Goal: Transaction & Acquisition: Purchase product/service

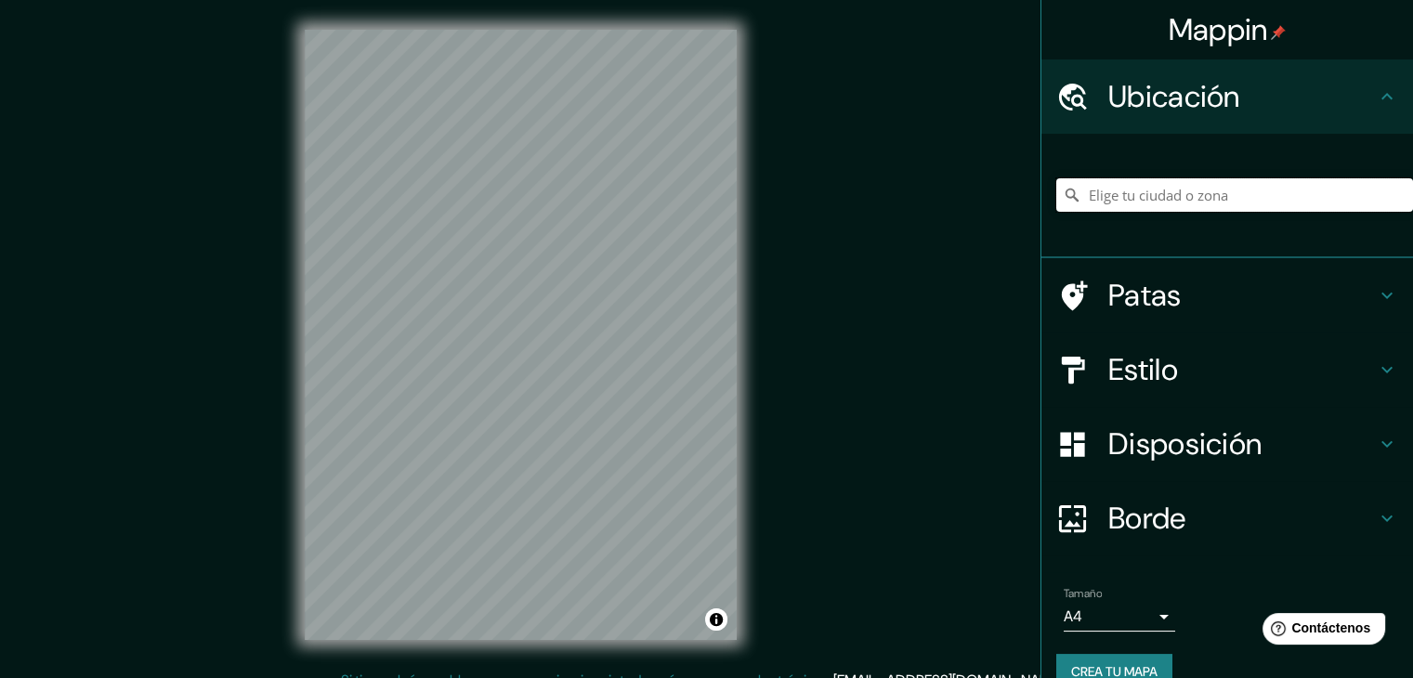
click at [1107, 183] on input "Elige tu ciudad o zona" at bounding box center [1234, 194] width 357 height 33
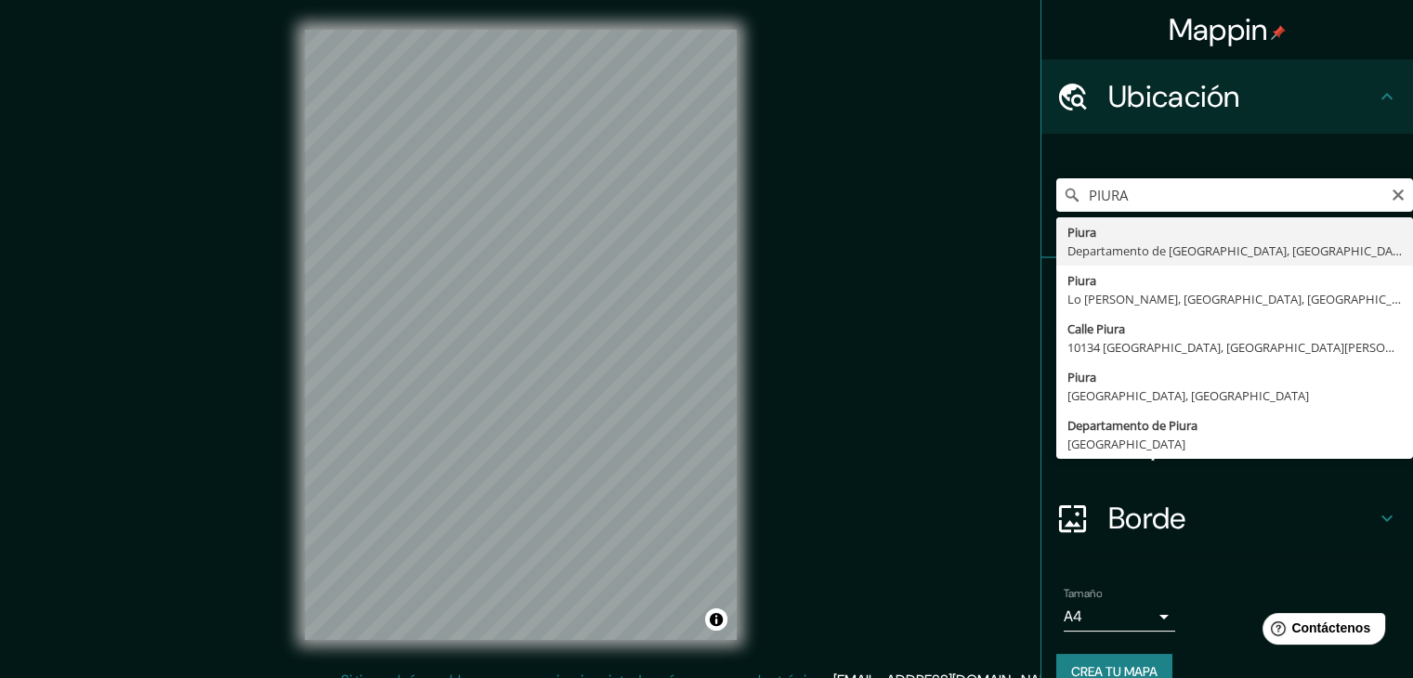
type input "Piura, Departamento de Piura, Perú"
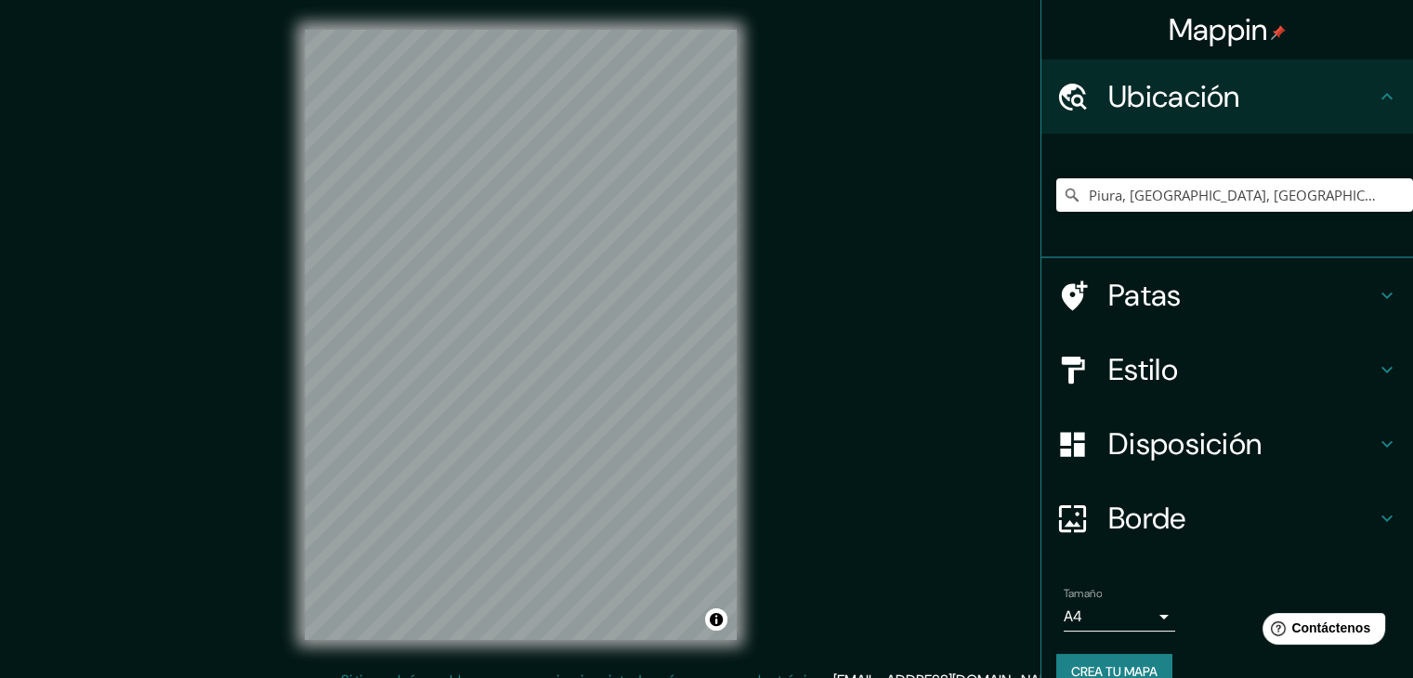
click at [1133, 432] on font "Disposición" at bounding box center [1184, 443] width 153 height 39
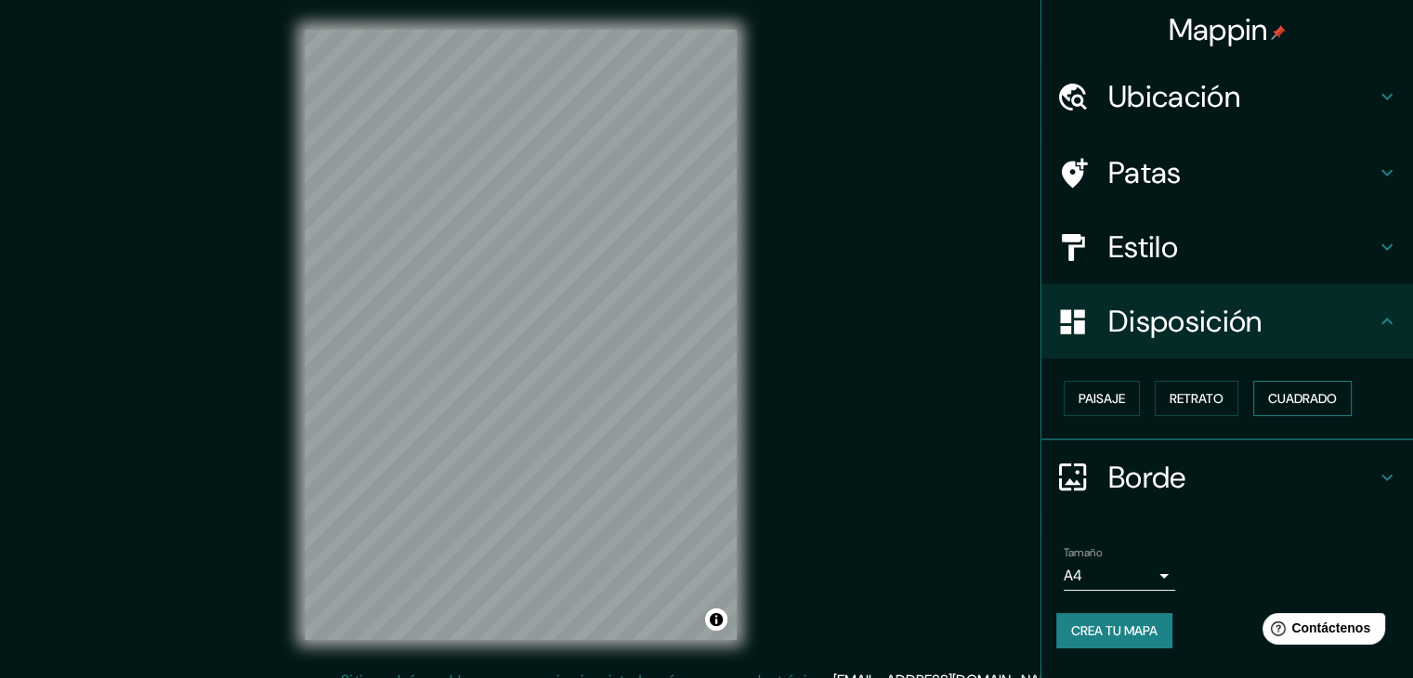
click at [1290, 391] on font "Cuadrado" at bounding box center [1302, 398] width 69 height 17
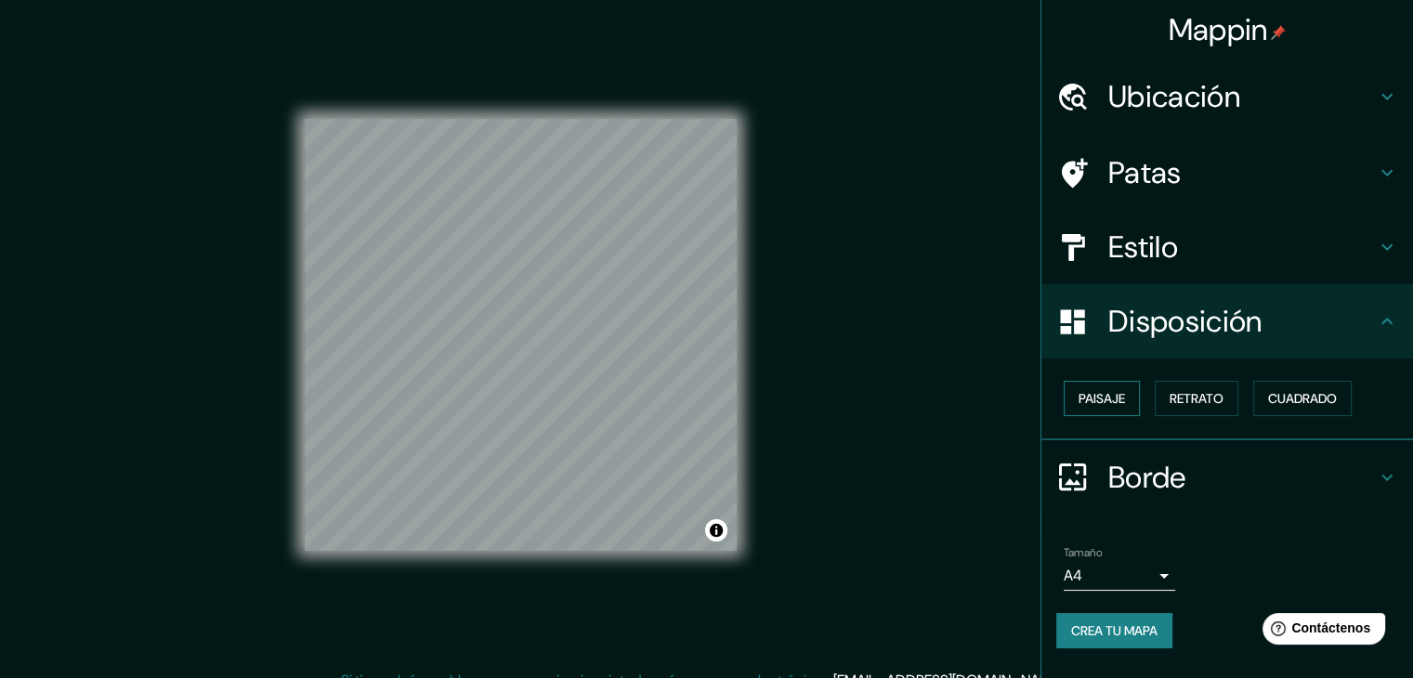
click at [1101, 393] on font "Paisaje" at bounding box center [1101, 398] width 46 height 17
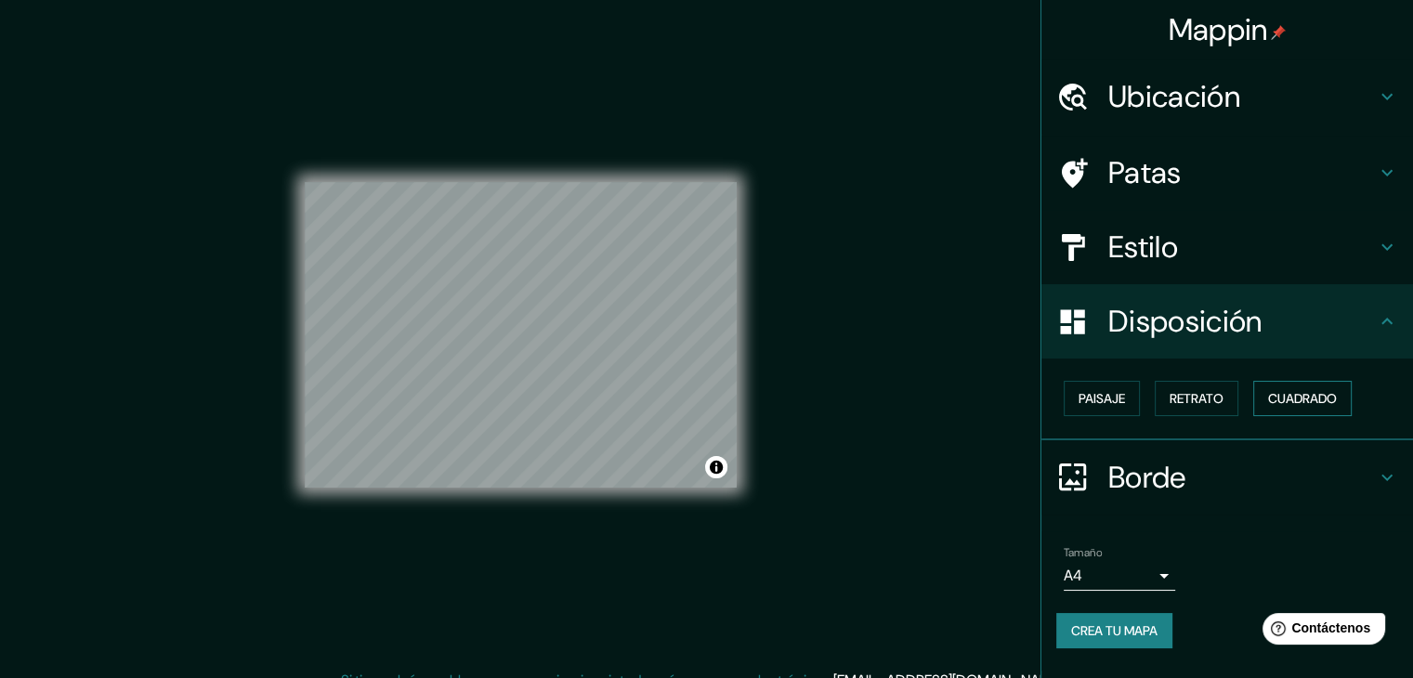
click at [1292, 399] on font "Cuadrado" at bounding box center [1302, 398] width 69 height 17
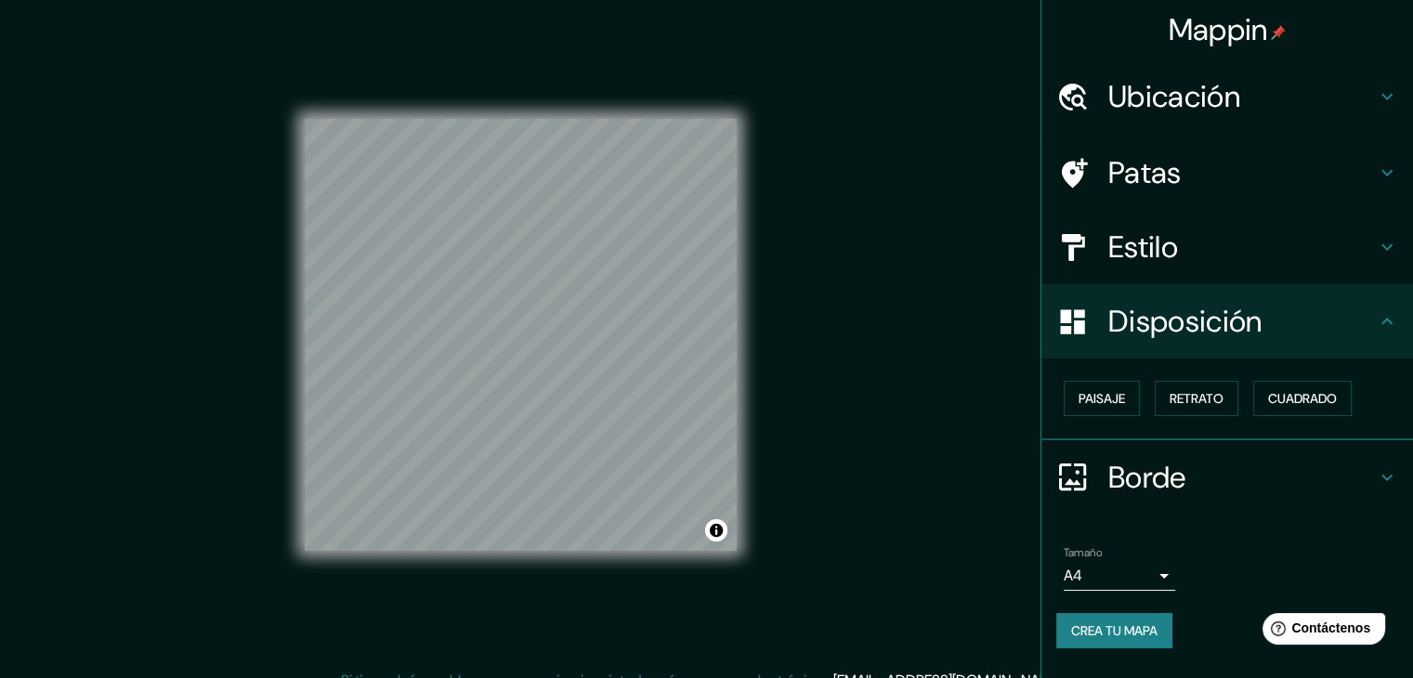
click at [1122, 260] on font "Estilo" at bounding box center [1143, 247] width 70 height 39
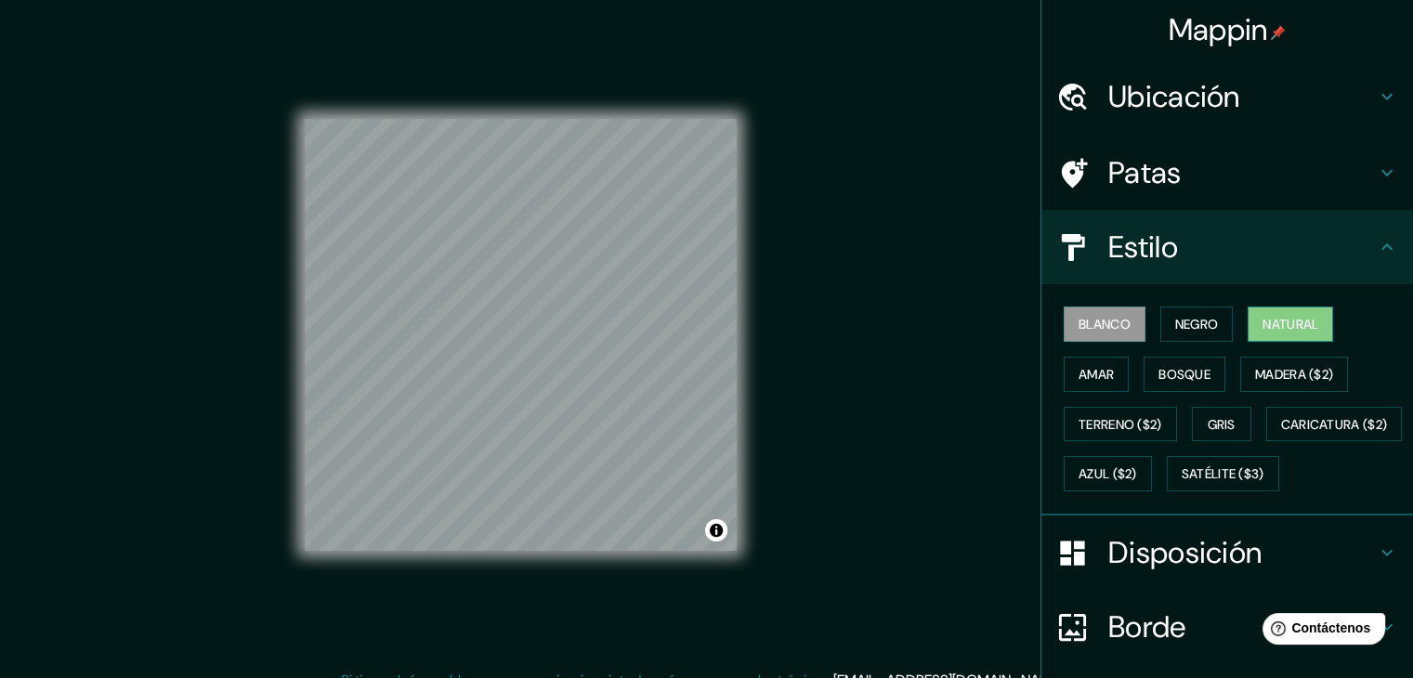
click at [1263, 328] on font "Natural" at bounding box center [1290, 324] width 56 height 17
click at [1167, 375] on font "Bosque" at bounding box center [1184, 374] width 52 height 17
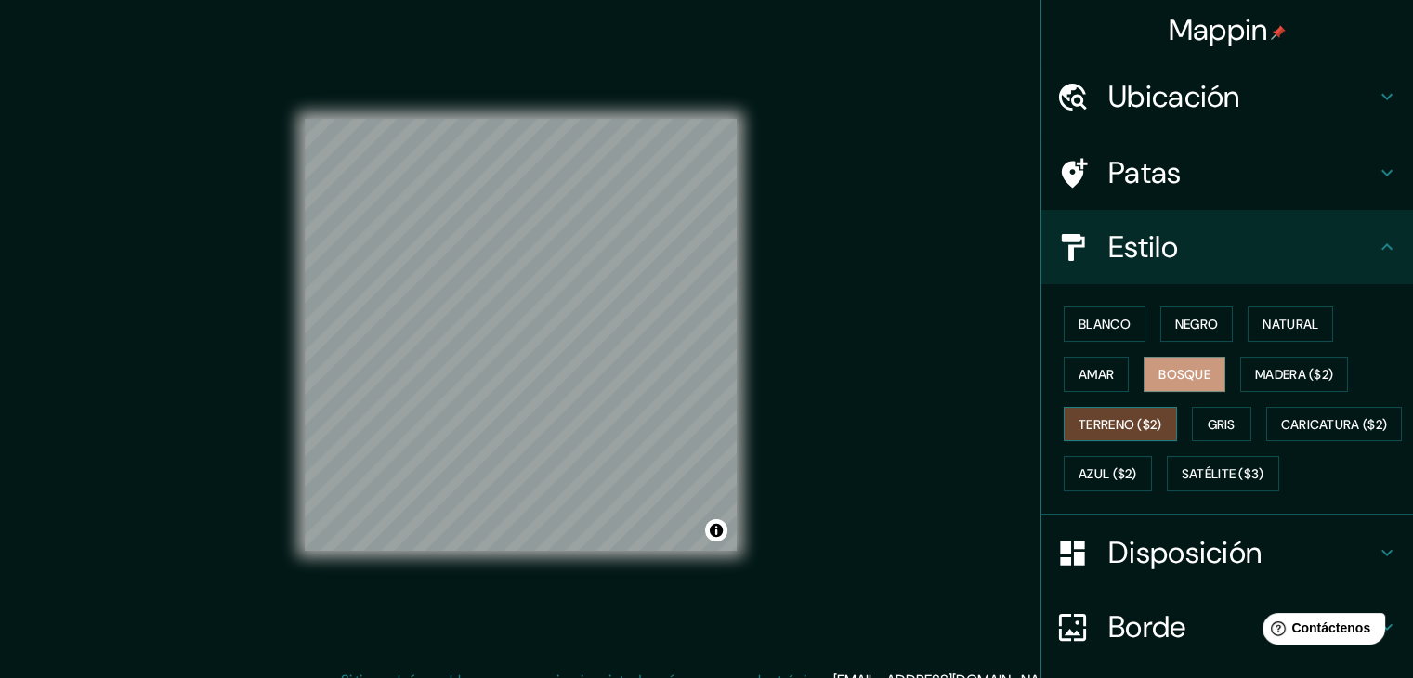
click at [1134, 424] on font "Terreno ($2)" at bounding box center [1120, 424] width 84 height 17
click at [1213, 423] on font "Gris" at bounding box center [1221, 424] width 28 height 17
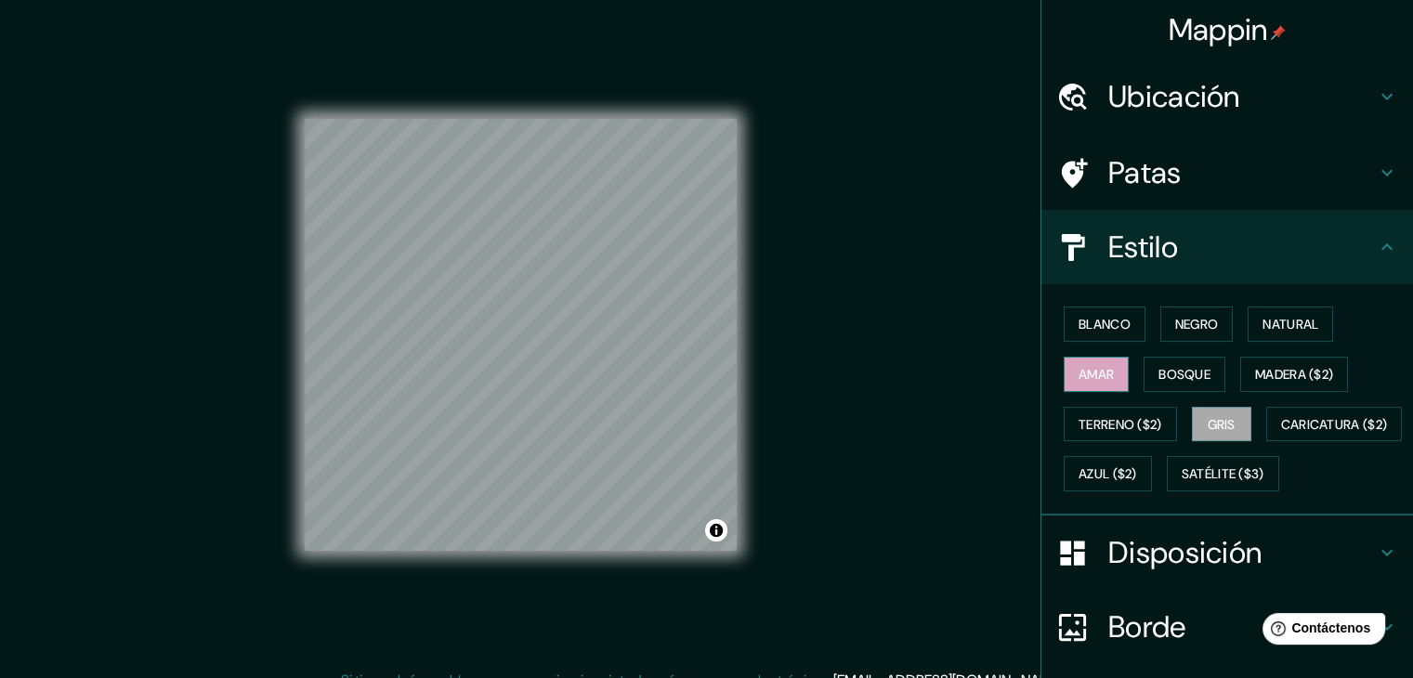
click at [1097, 358] on button "Amar" at bounding box center [1095, 374] width 65 height 35
click at [1196, 332] on font "Negro" at bounding box center [1197, 324] width 44 height 17
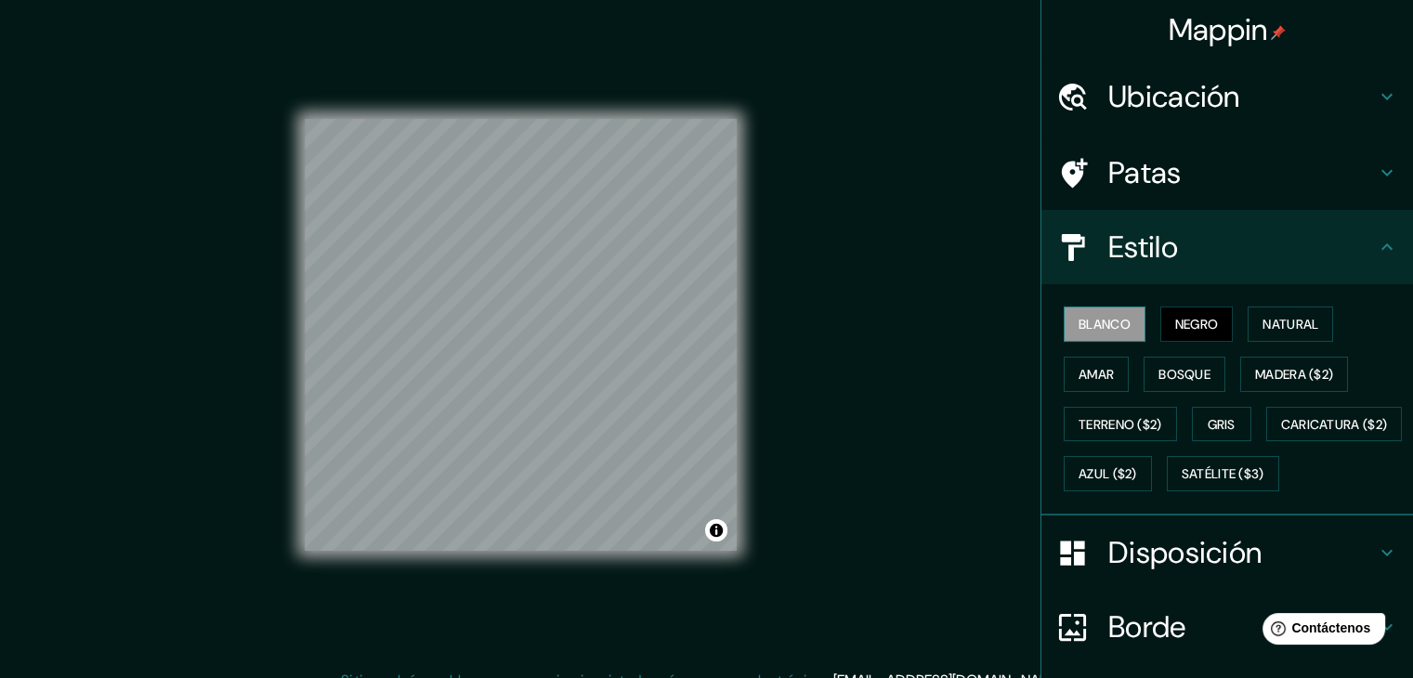
click at [1124, 309] on button "Blanco" at bounding box center [1104, 323] width 82 height 35
click at [1181, 483] on font "Satélite ($3)" at bounding box center [1222, 474] width 83 height 17
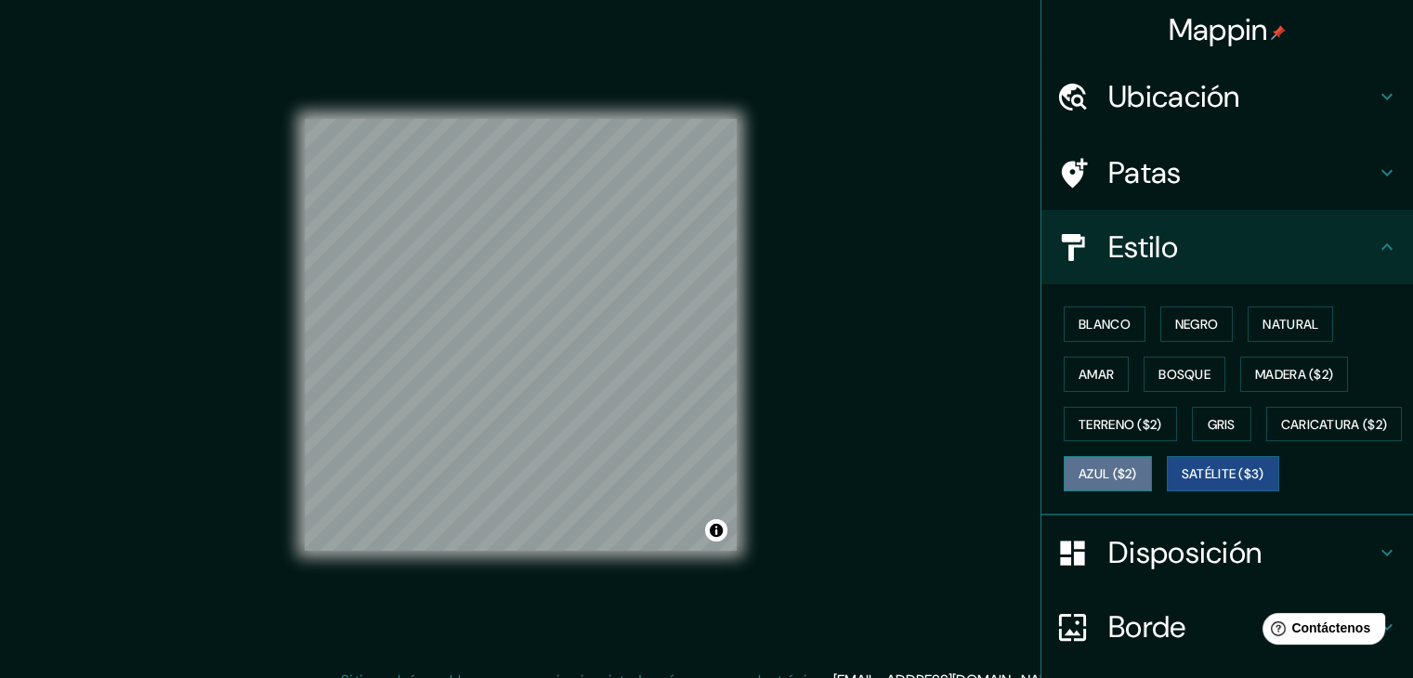
click at [1137, 480] on font "Azul ($2)" at bounding box center [1107, 474] width 59 height 24
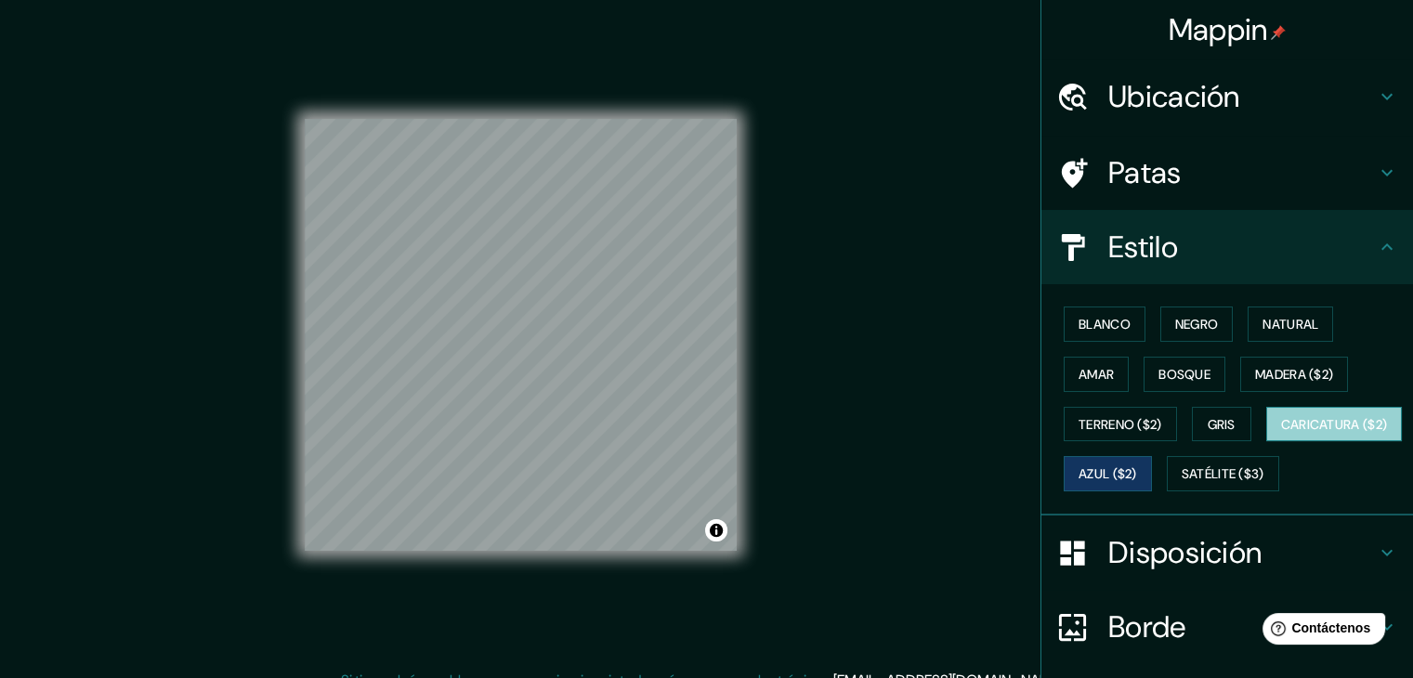
click at [1281, 433] on font "Caricatura ($2)" at bounding box center [1334, 424] width 107 height 17
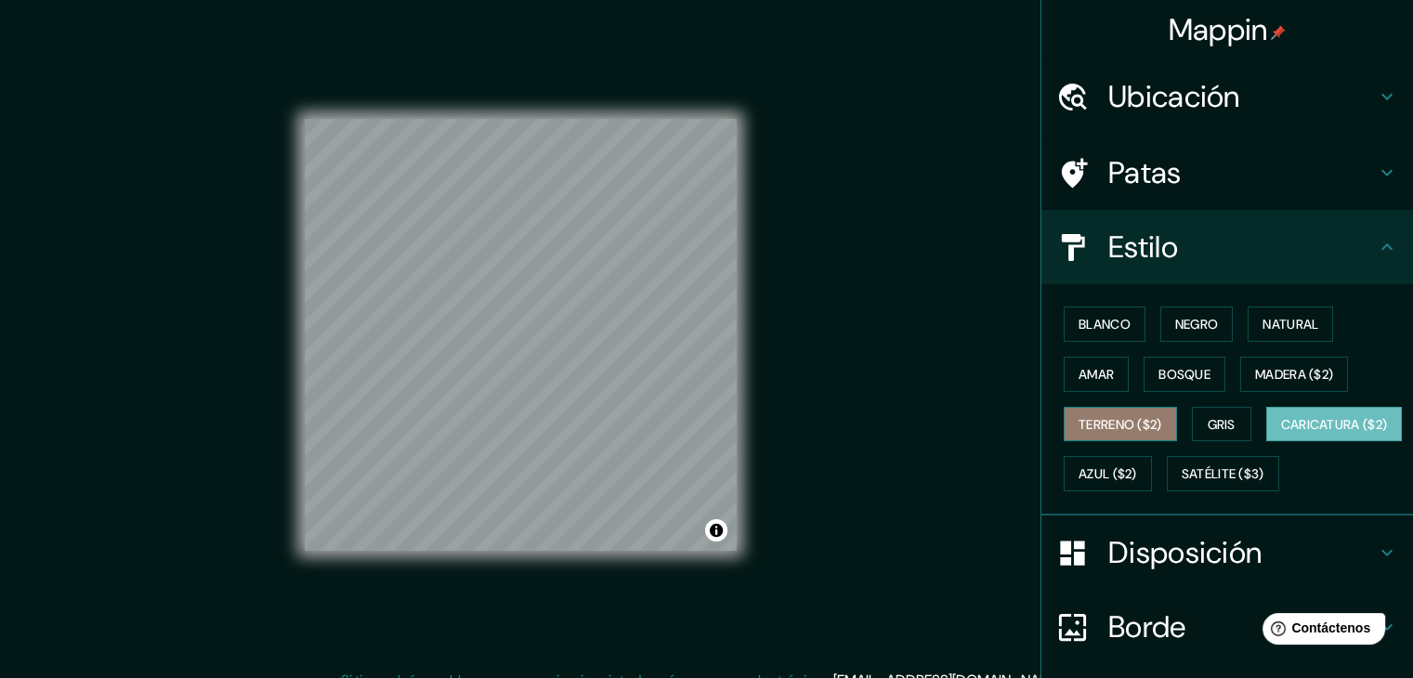
click at [1113, 412] on font "Terreno ($2)" at bounding box center [1120, 424] width 84 height 24
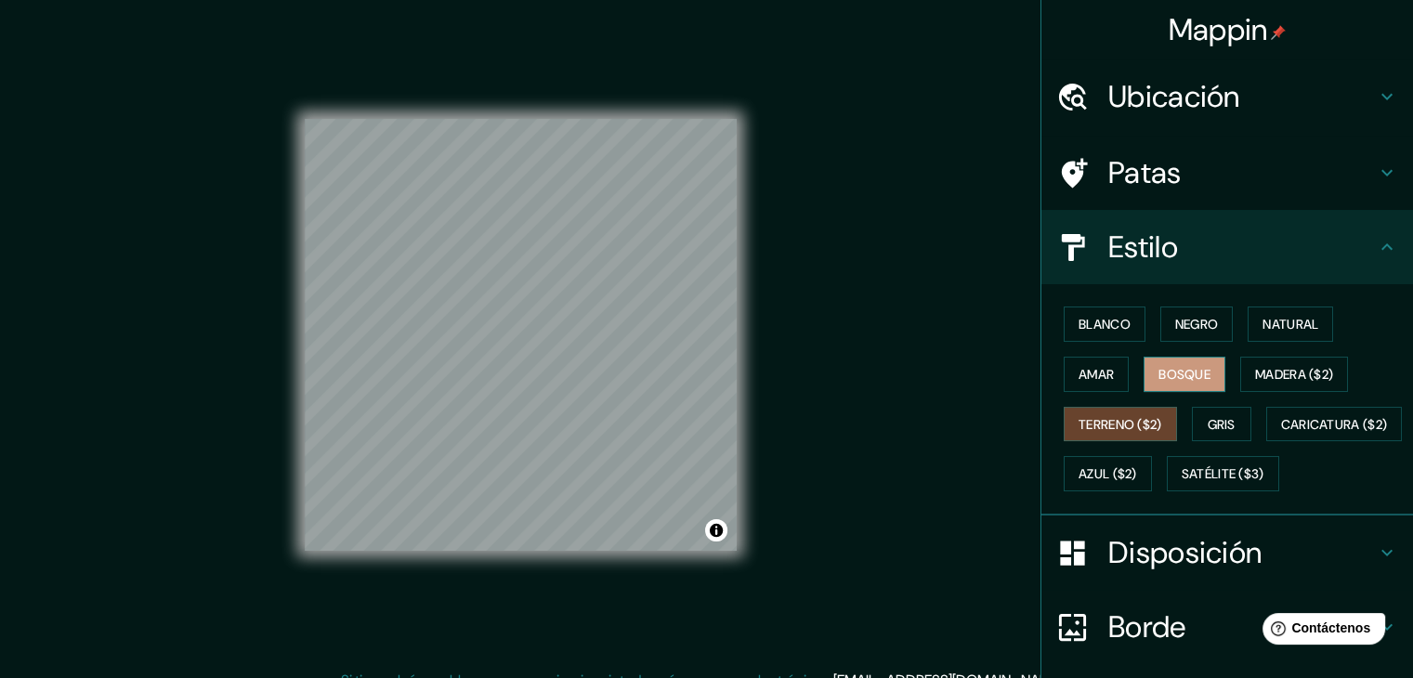
click at [1144, 361] on button "Bosque" at bounding box center [1184, 374] width 82 height 35
click at [1264, 376] on font "Madera ($2)" at bounding box center [1294, 374] width 78 height 17
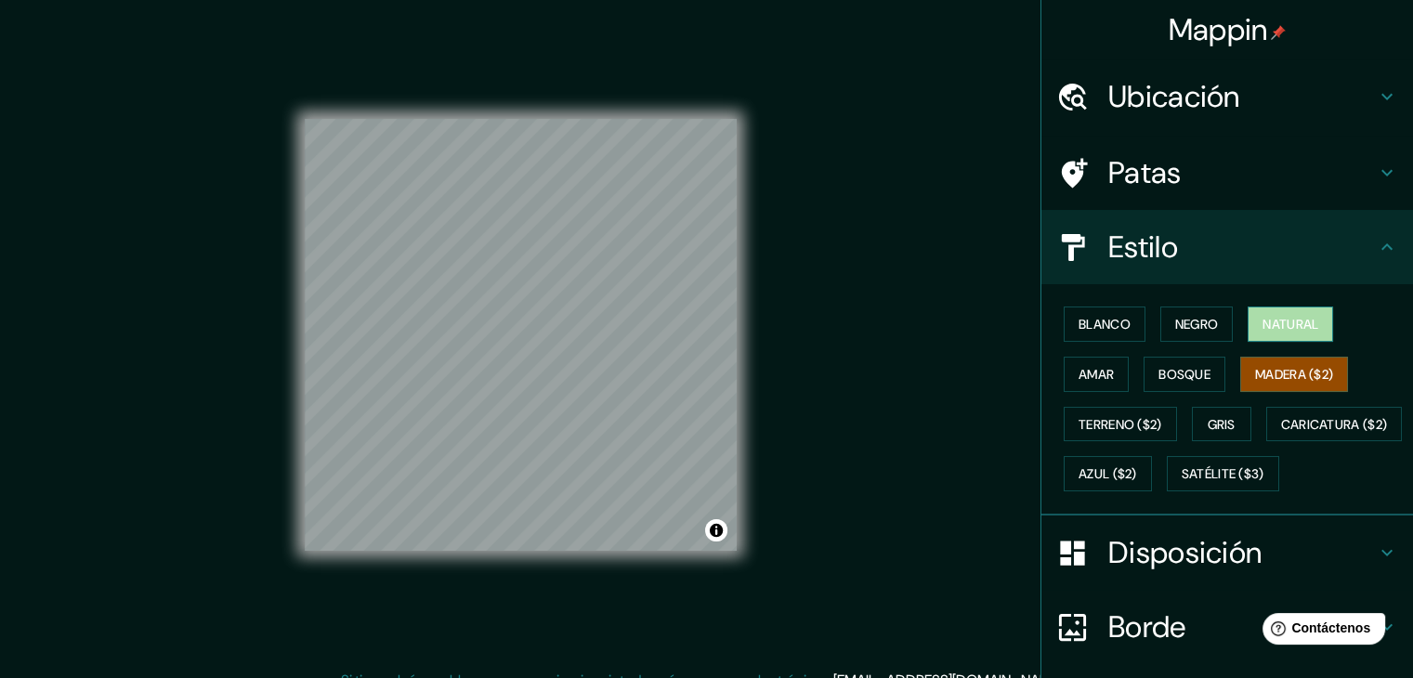
click at [1249, 312] on button "Natural" at bounding box center [1289, 323] width 85 height 35
click at [1201, 168] on h4 "Patas" at bounding box center [1241, 172] width 267 height 37
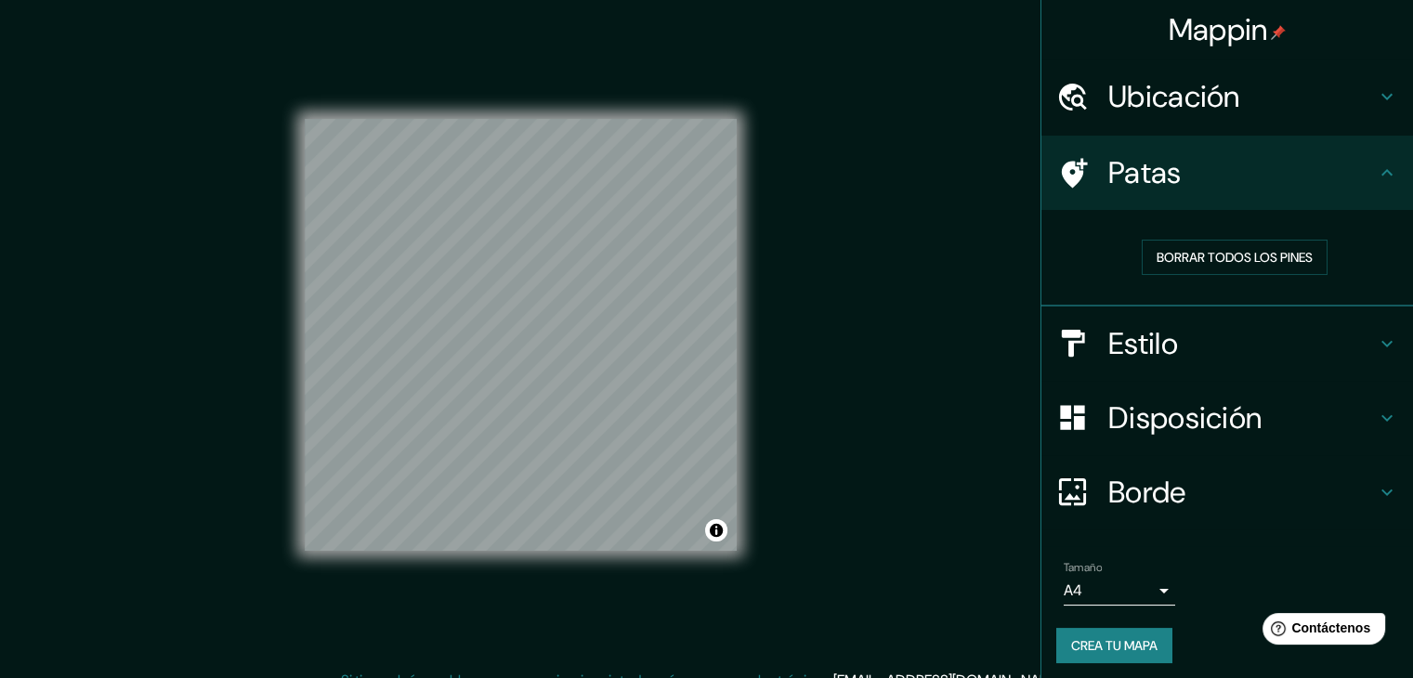
scroll to position [5, 0]
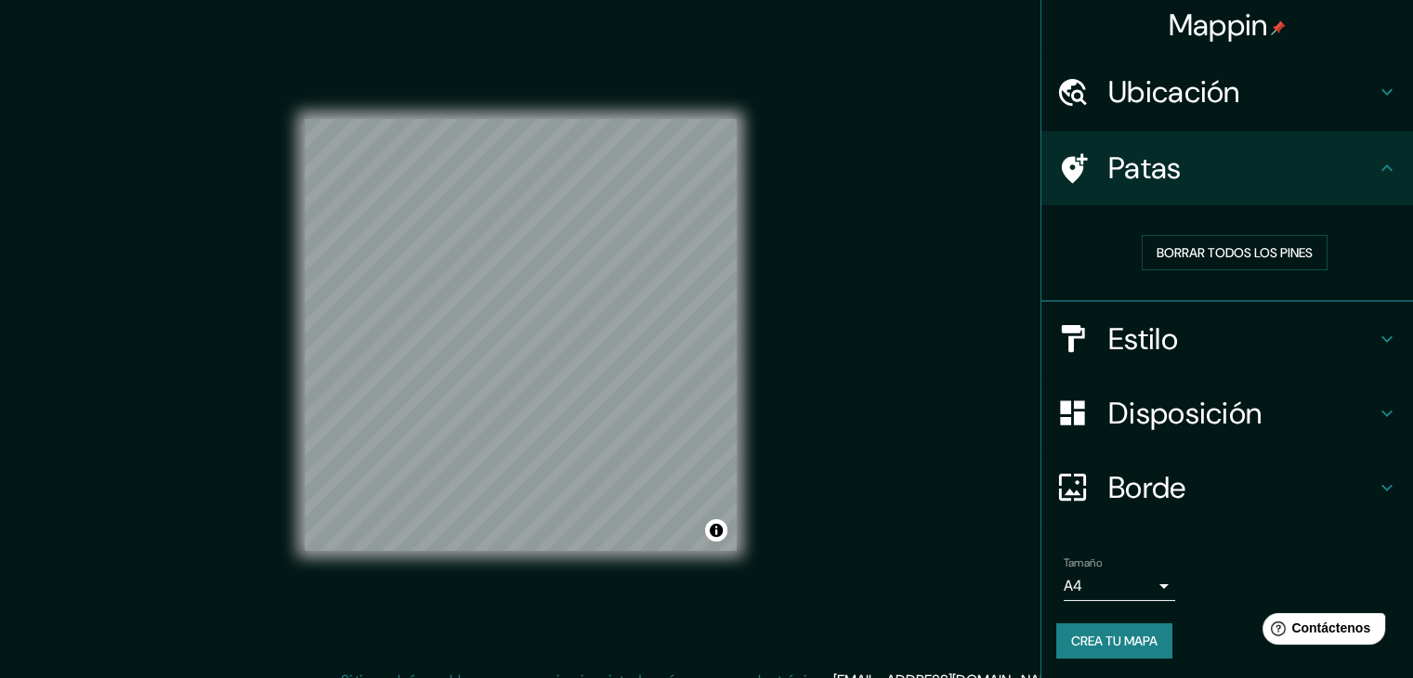
click at [1183, 473] on h4 "Borde" at bounding box center [1241, 487] width 267 height 37
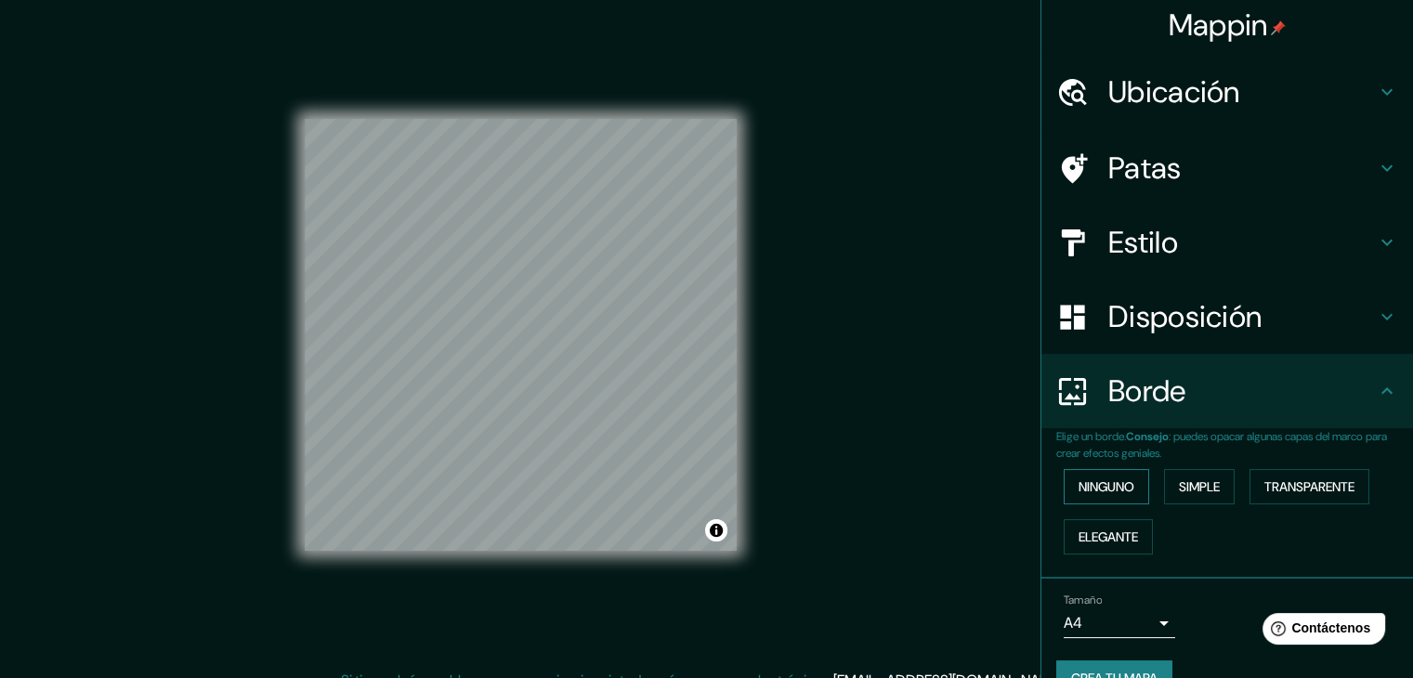
click at [1104, 491] on font "Ninguno" at bounding box center [1106, 486] width 56 height 17
click at [1192, 480] on font "Simple" at bounding box center [1199, 486] width 41 height 17
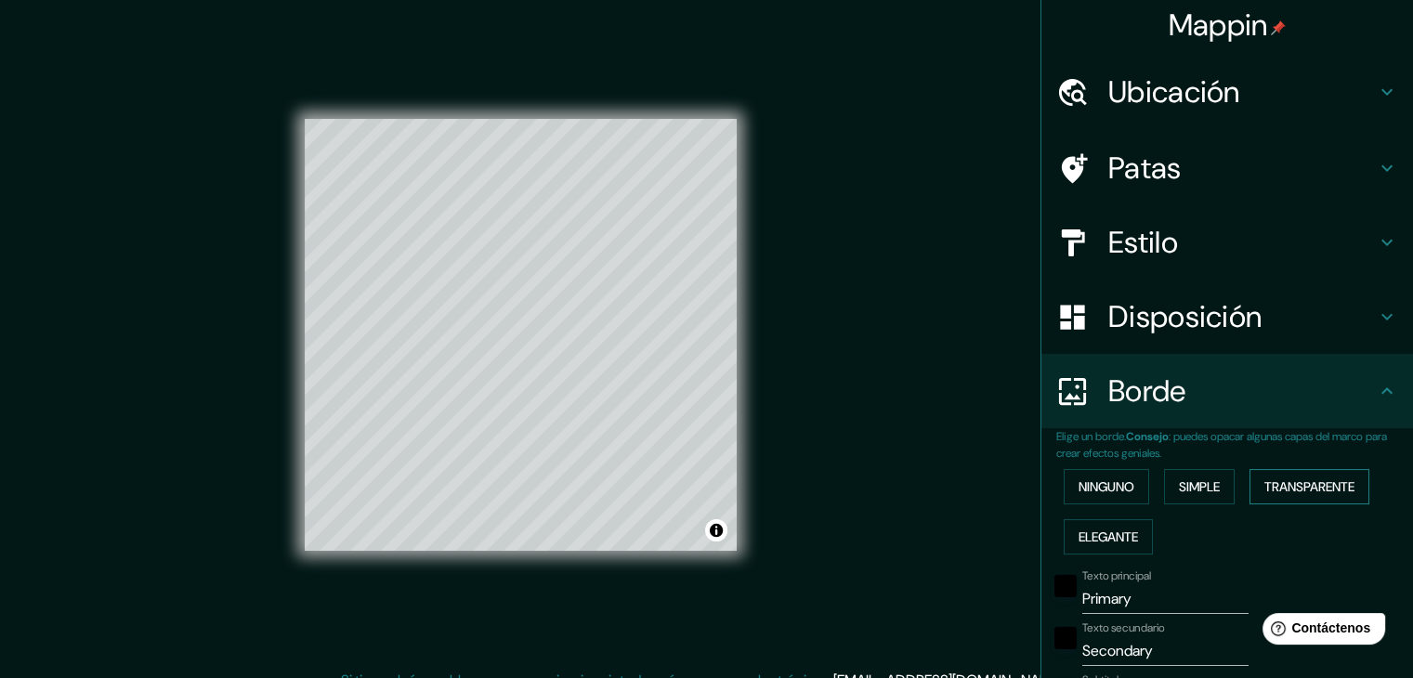
click at [1304, 480] on font "Transparente" at bounding box center [1309, 486] width 90 height 17
click at [1121, 525] on font "Elegante" at bounding box center [1107, 537] width 59 height 24
click at [1121, 491] on font "Ninguno" at bounding box center [1106, 486] width 56 height 17
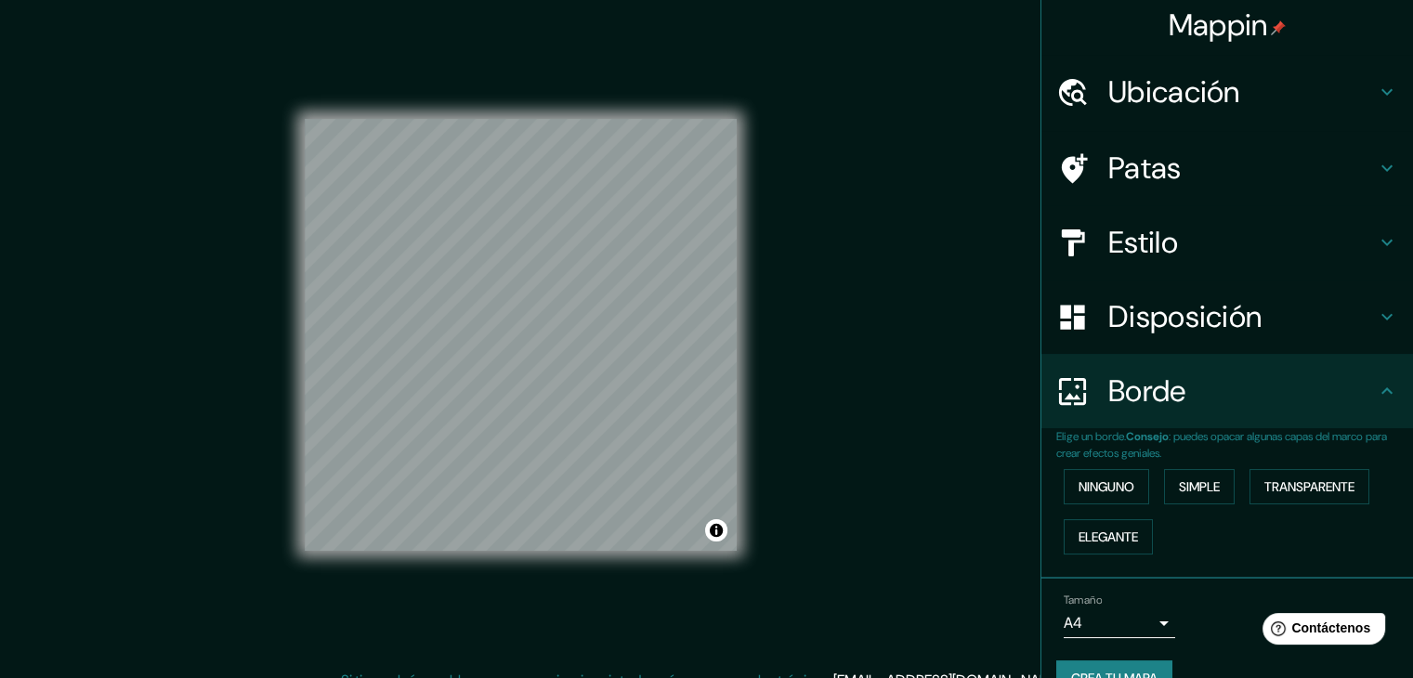
click at [1195, 97] on font "Ubicación" at bounding box center [1174, 91] width 132 height 39
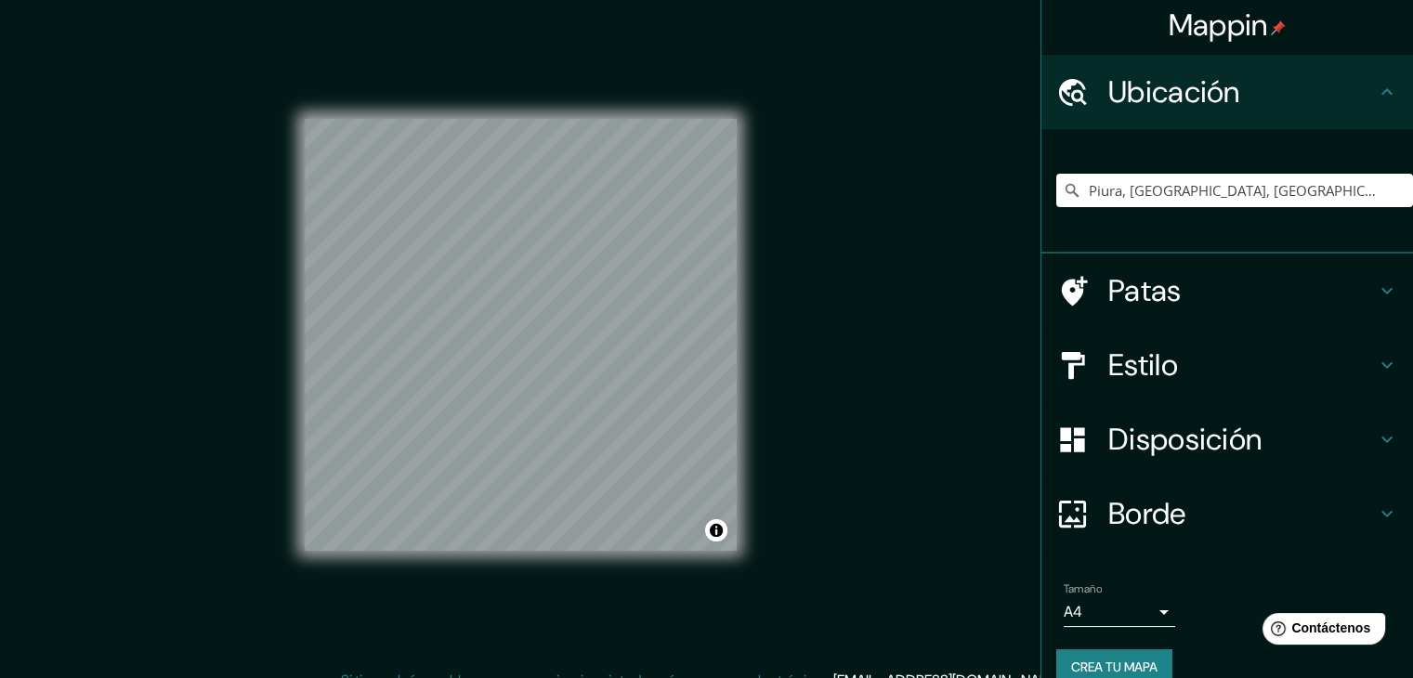
click at [1114, 615] on body "Mappin Ubicación Piura, Departamento de Piura, Perú Patas Estilo Disposición Bo…" at bounding box center [706, 339] width 1413 height 678
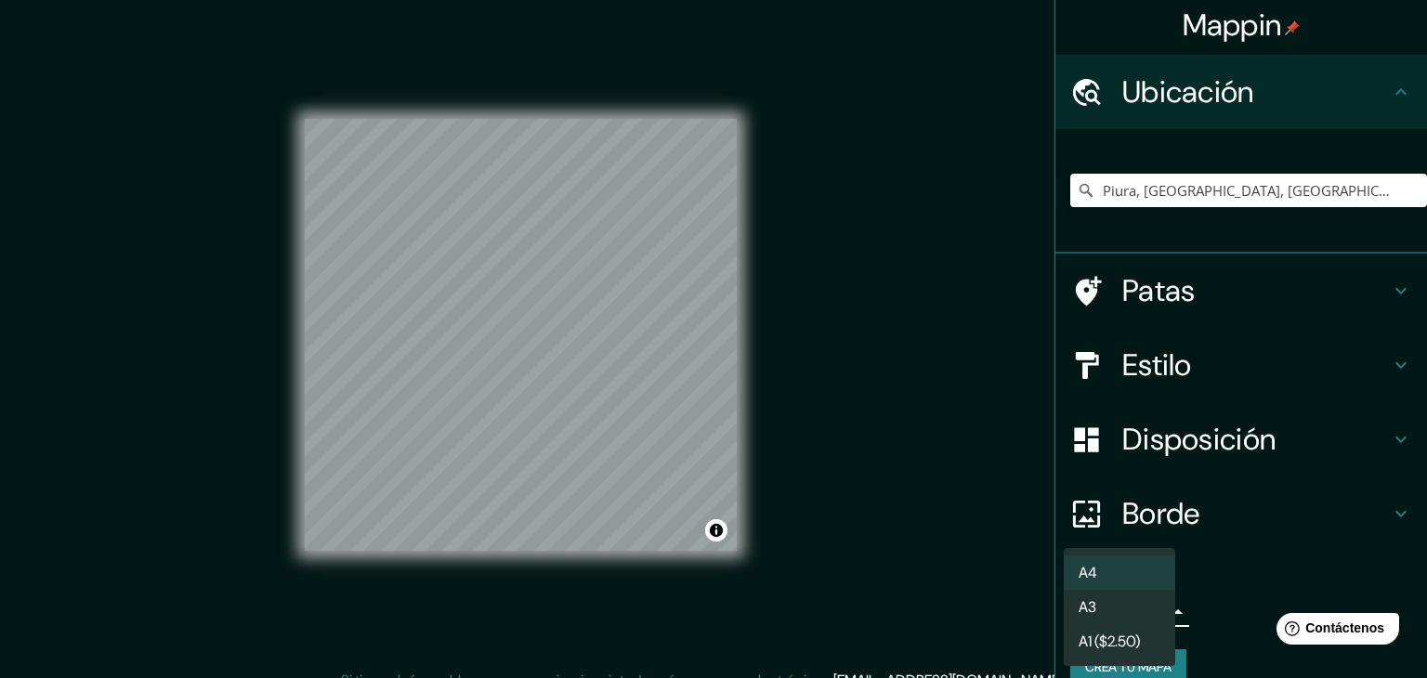
click at [1085, 600] on font "A3" at bounding box center [1087, 607] width 18 height 20
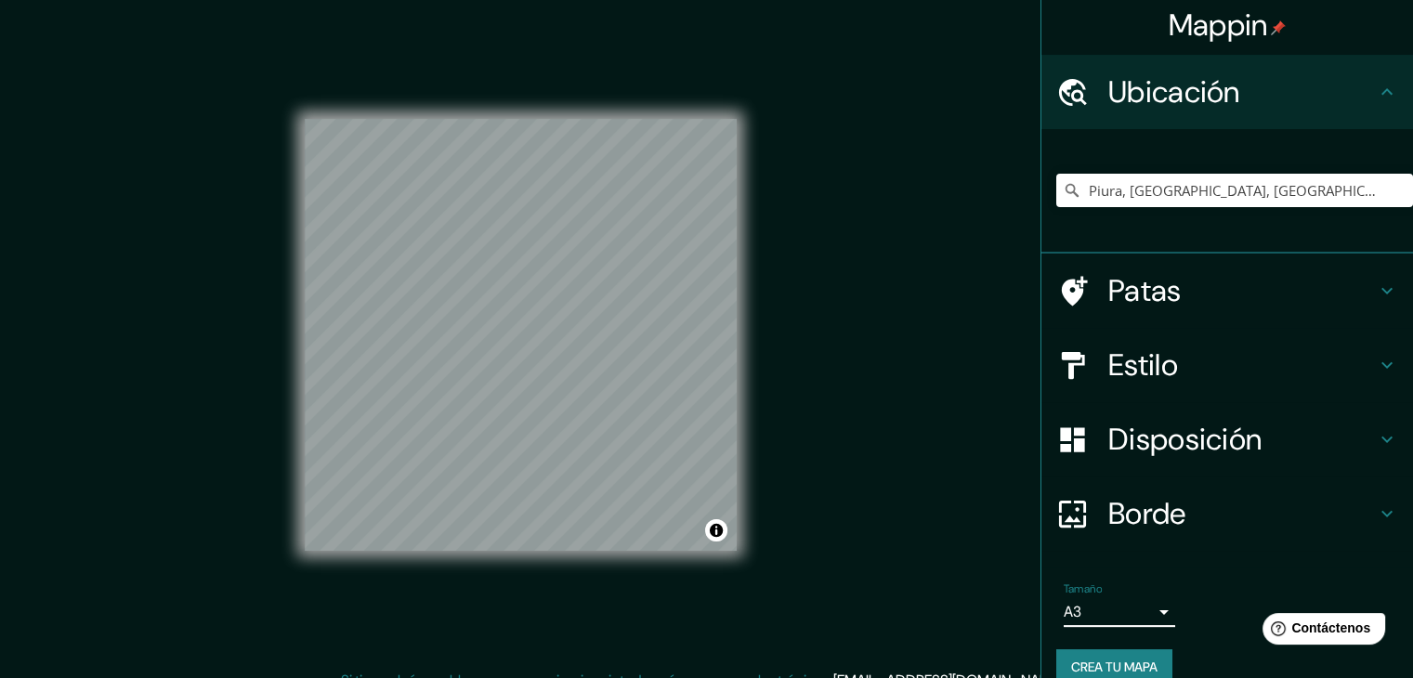
click at [1118, 629] on div "Tamaño A3 single" at bounding box center [1227, 604] width 342 height 59
click at [1121, 614] on body "Mappin Ubicación Piura, Departamento de Piura, Perú Patas Estilo Disposición Bo…" at bounding box center [706, 339] width 1413 height 678
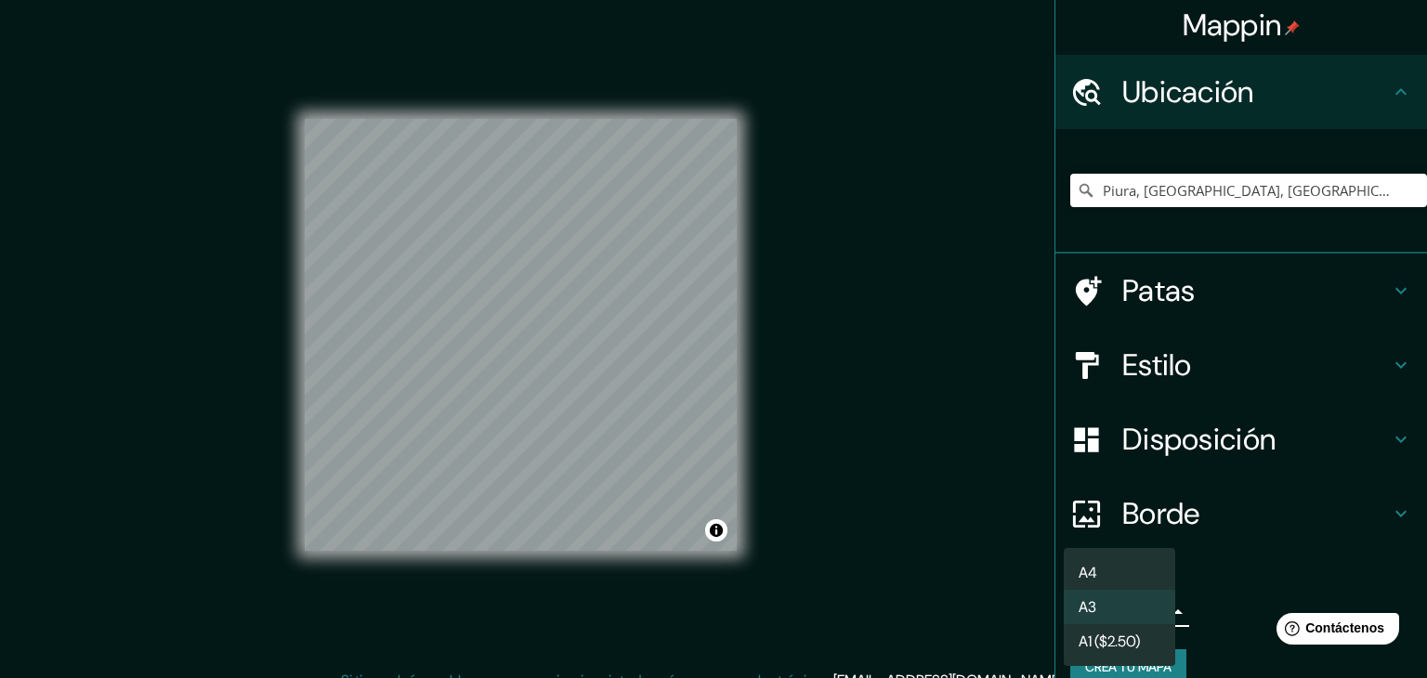
click at [1104, 567] on li "A4" at bounding box center [1118, 572] width 111 height 34
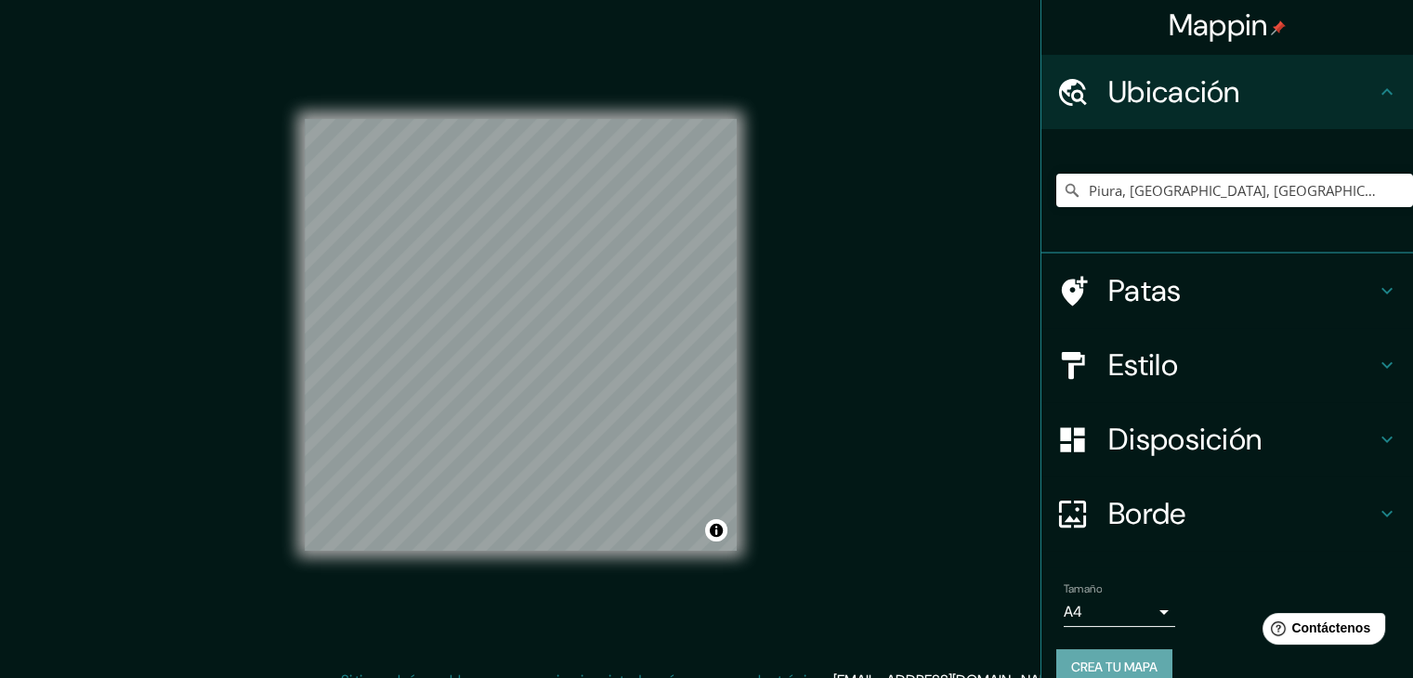
drag, startPoint x: 1094, startPoint y: 664, endPoint x: 1062, endPoint y: 567, distance: 101.9
click at [1094, 665] on font "Crea tu mapa" at bounding box center [1114, 666] width 86 height 17
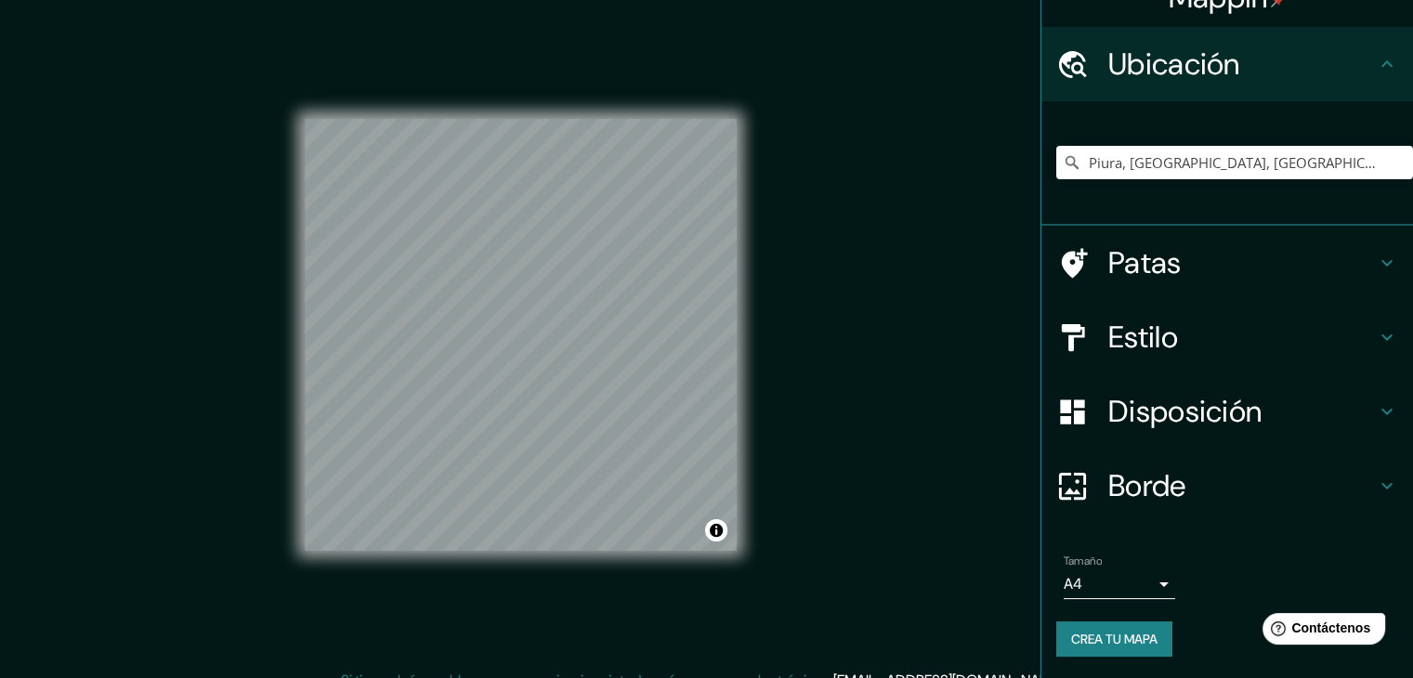
scroll to position [0, 0]
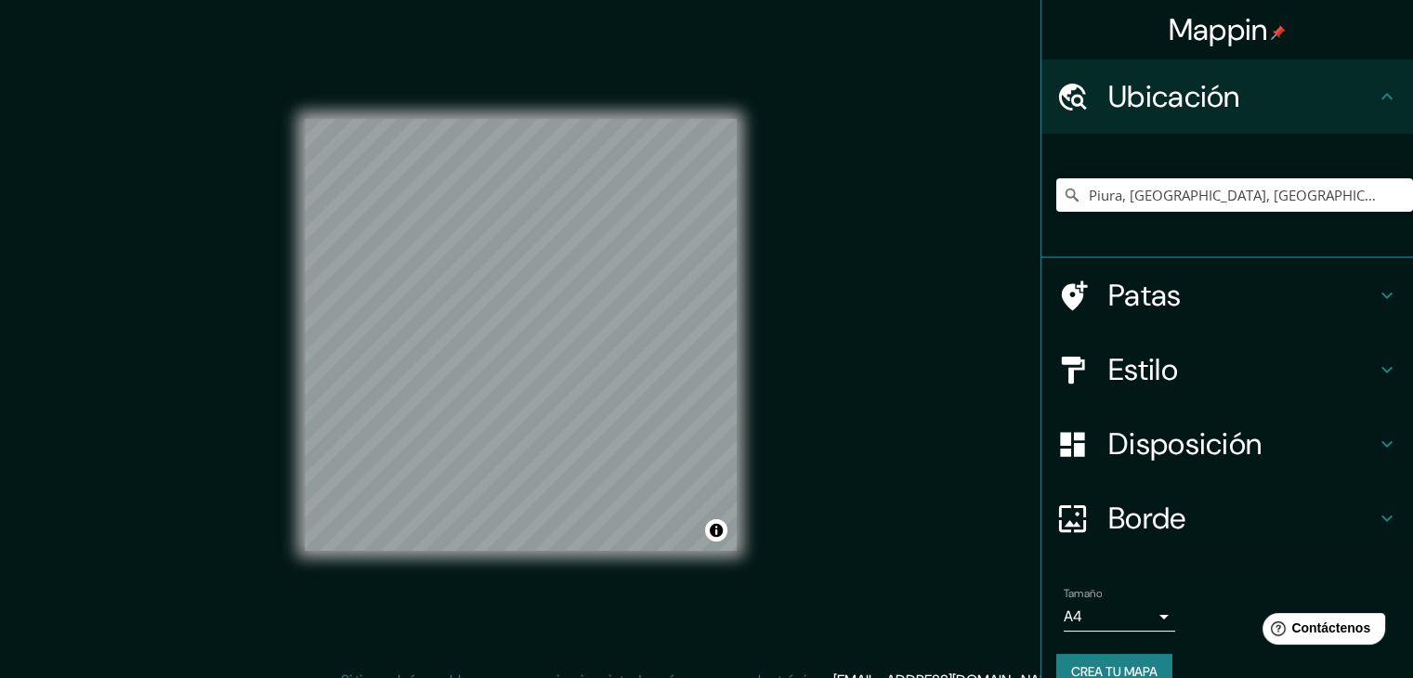
click at [1100, 665] on font "Crea tu mapa" at bounding box center [1114, 671] width 86 height 17
click at [807, 361] on div "Mappin Ubicación Piura, Departamento de Piura, Perú Patas Estilo Disposición Bo…" at bounding box center [706, 349] width 1413 height 699
click at [1122, 657] on button "Crea tu mapa" at bounding box center [1114, 671] width 116 height 35
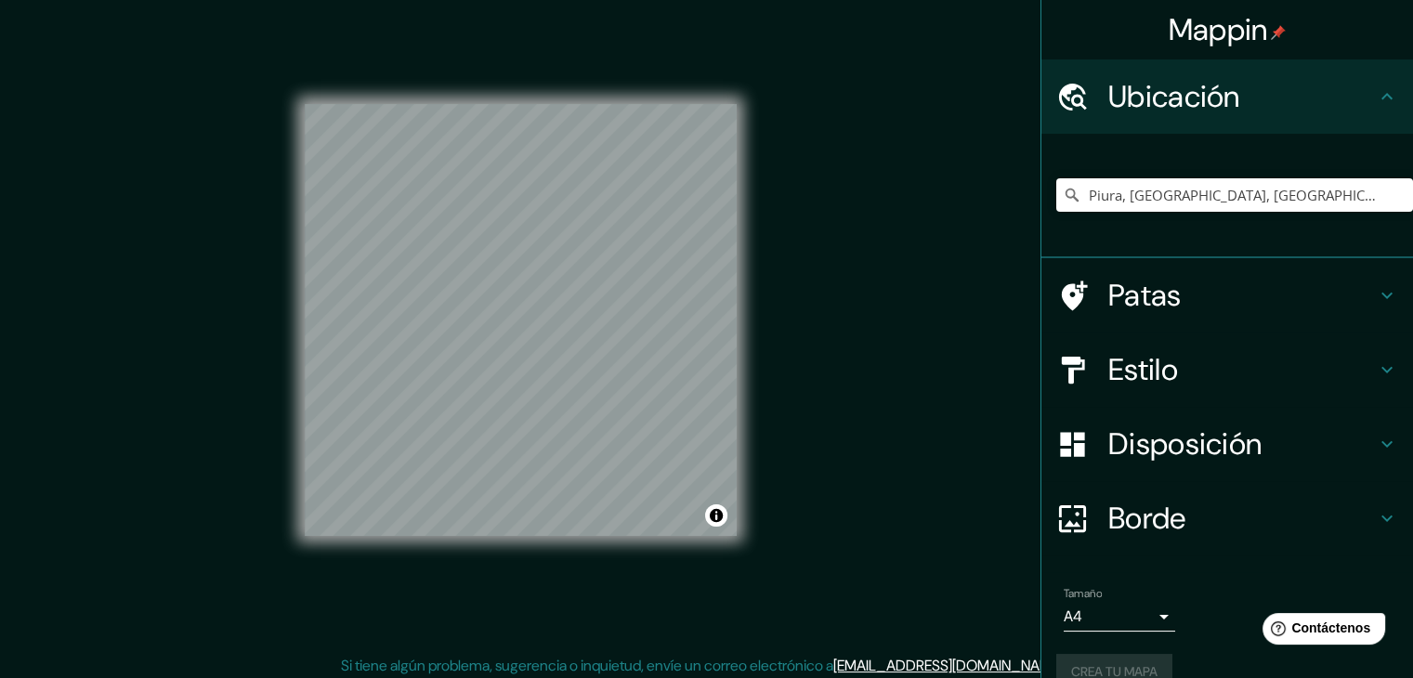
scroll to position [21, 0]
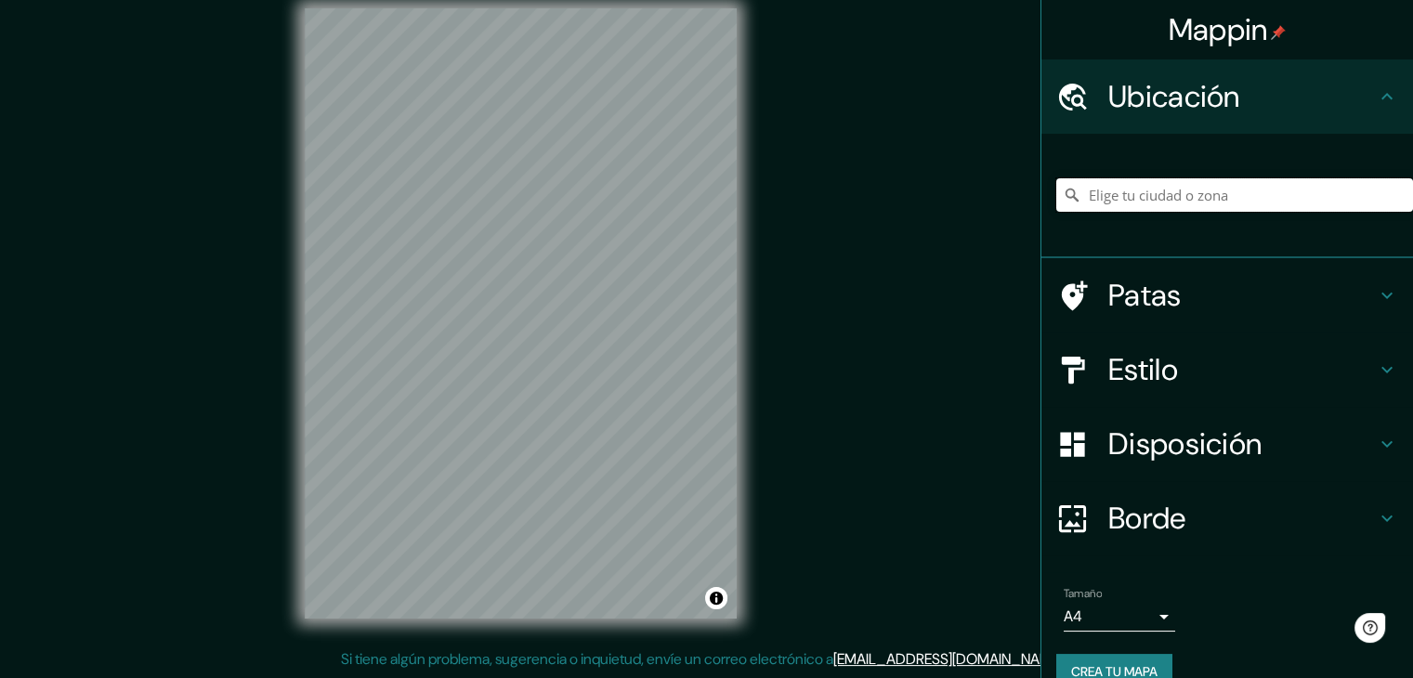
click at [1150, 198] on input "Elige tu ciudad o zona" at bounding box center [1234, 194] width 357 height 33
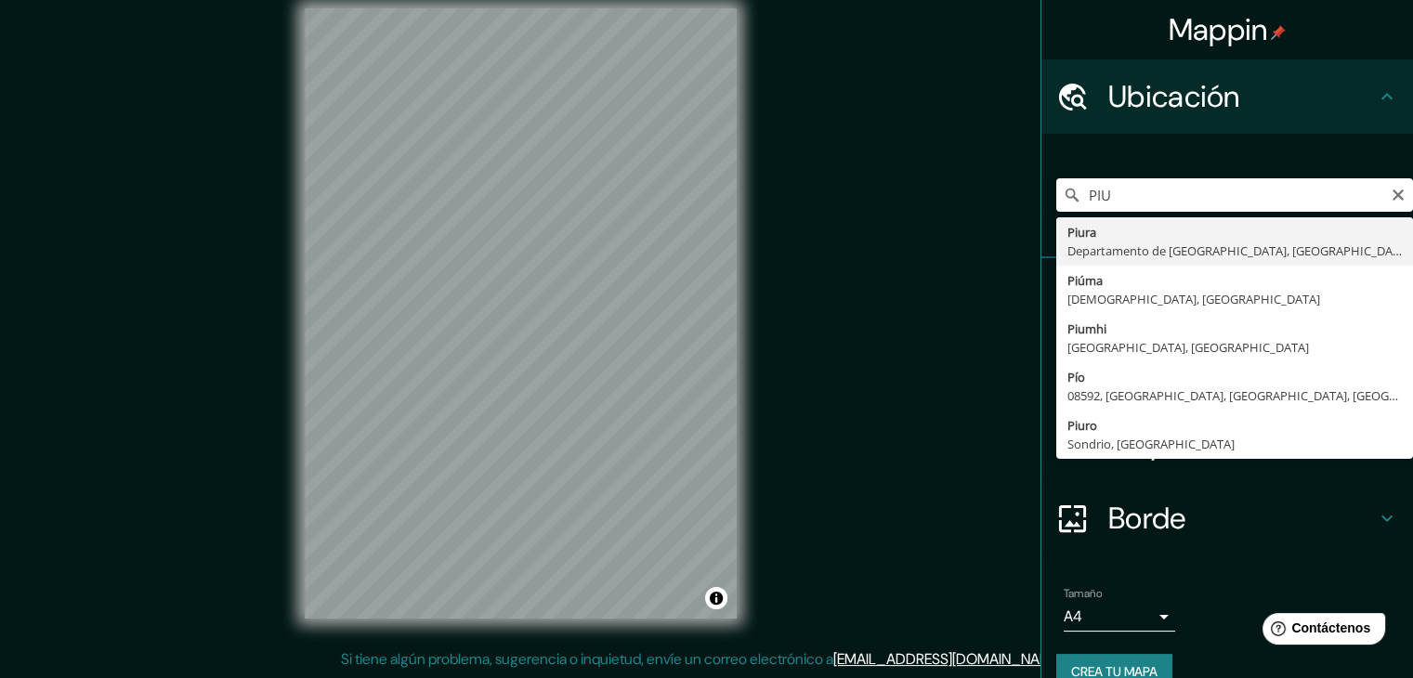
type input "Piura, Departamento de Piura, Perú"
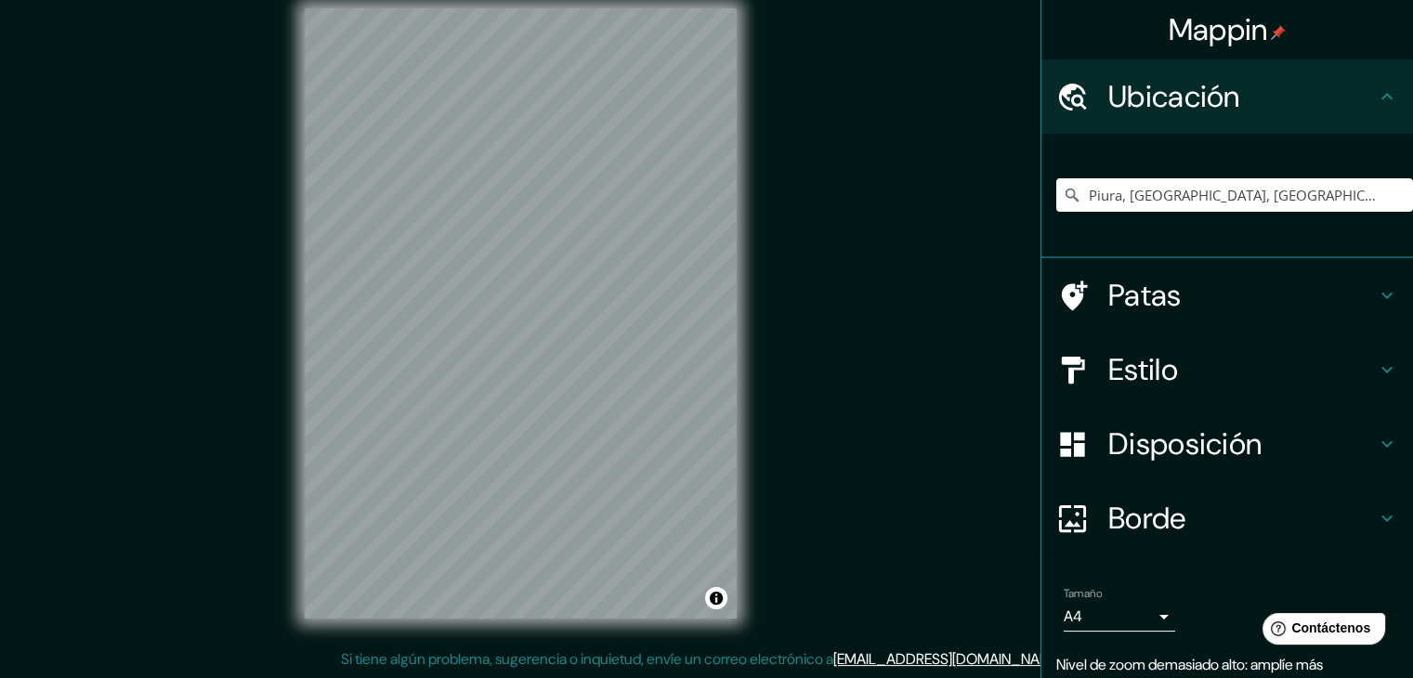
click at [1175, 444] on font "Disposición" at bounding box center [1184, 443] width 153 height 39
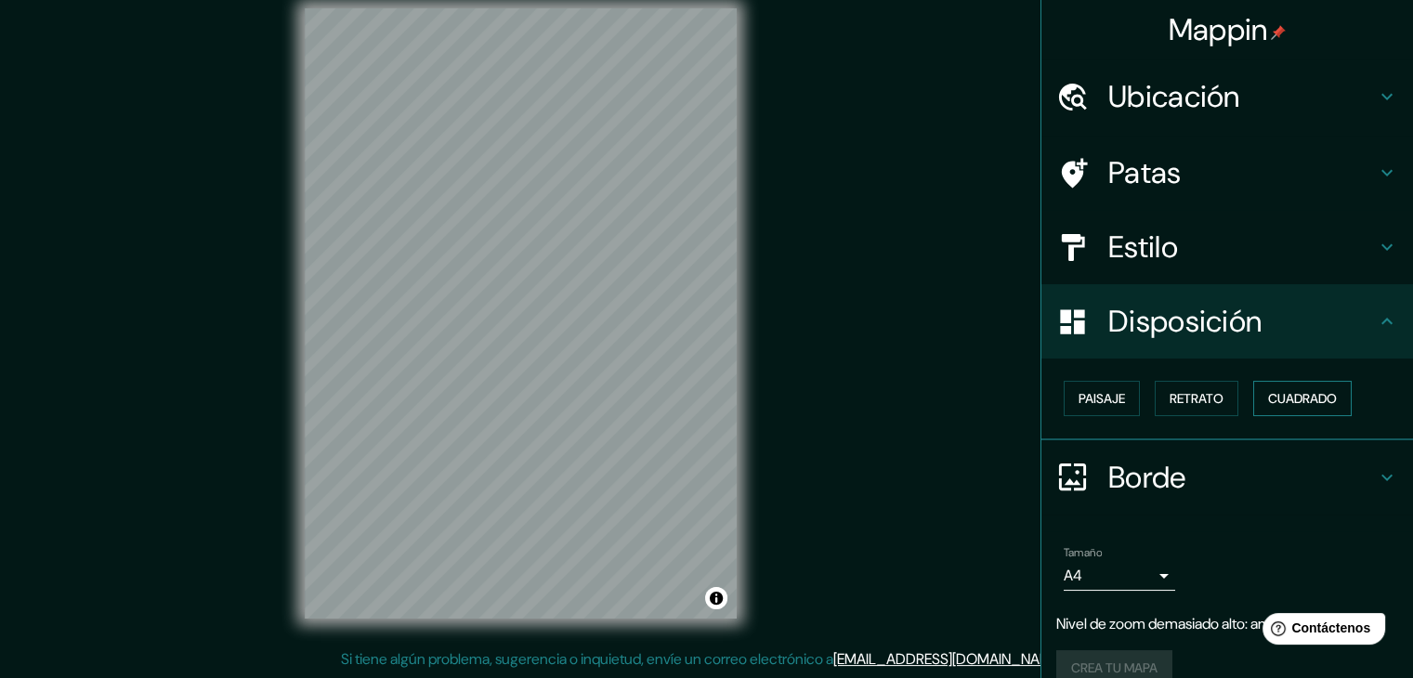
click at [1285, 398] on font "Cuadrado" at bounding box center [1302, 398] width 69 height 17
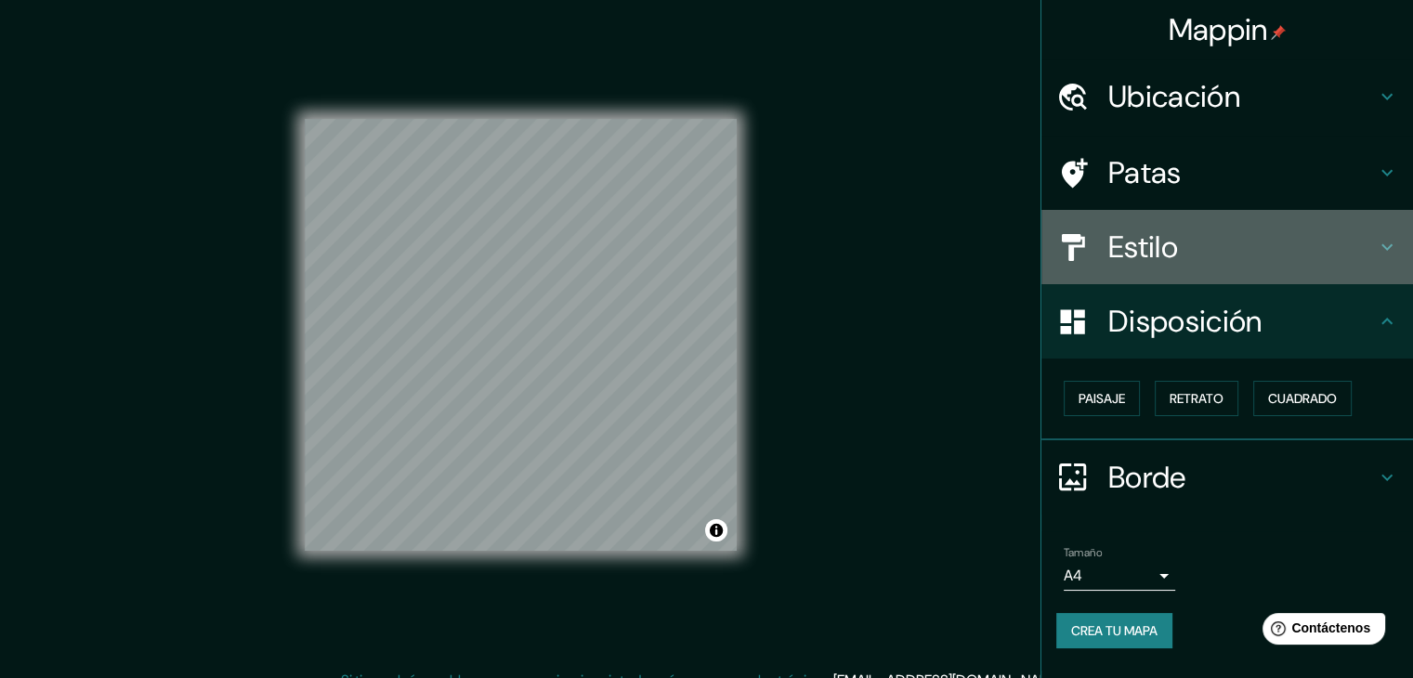
click at [1138, 237] on font "Estilo" at bounding box center [1143, 247] width 70 height 39
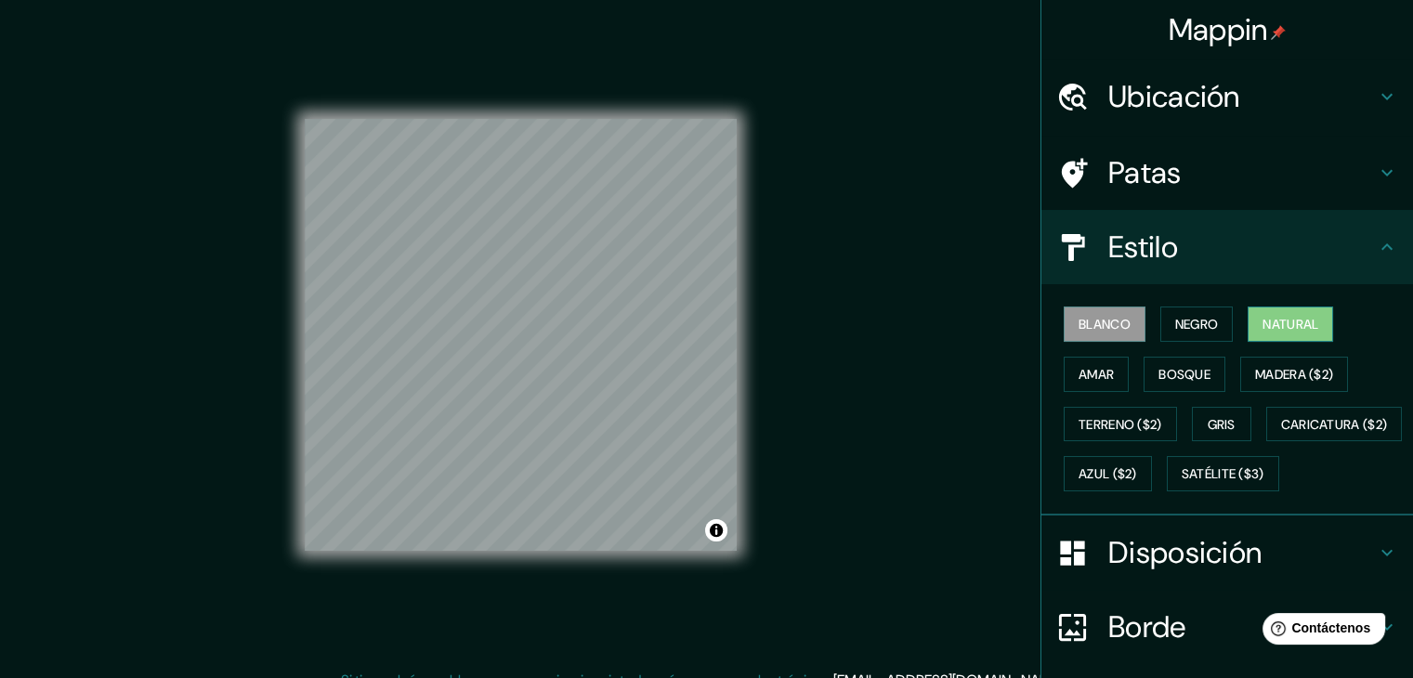
click at [1278, 317] on font "Natural" at bounding box center [1290, 324] width 56 height 17
click at [1197, 157] on h4 "Patas" at bounding box center [1241, 172] width 267 height 37
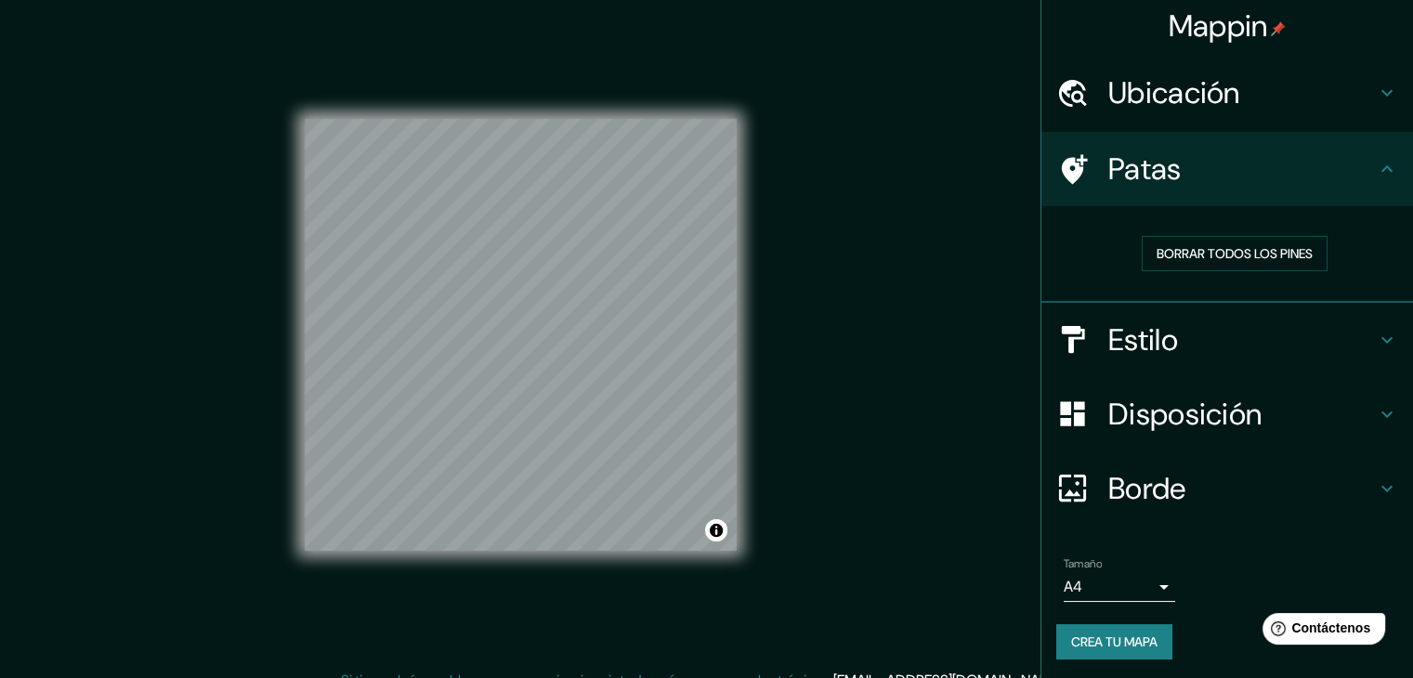
scroll to position [5, 0]
click at [1096, 637] on font "Crea tu mapa" at bounding box center [1114, 640] width 86 height 17
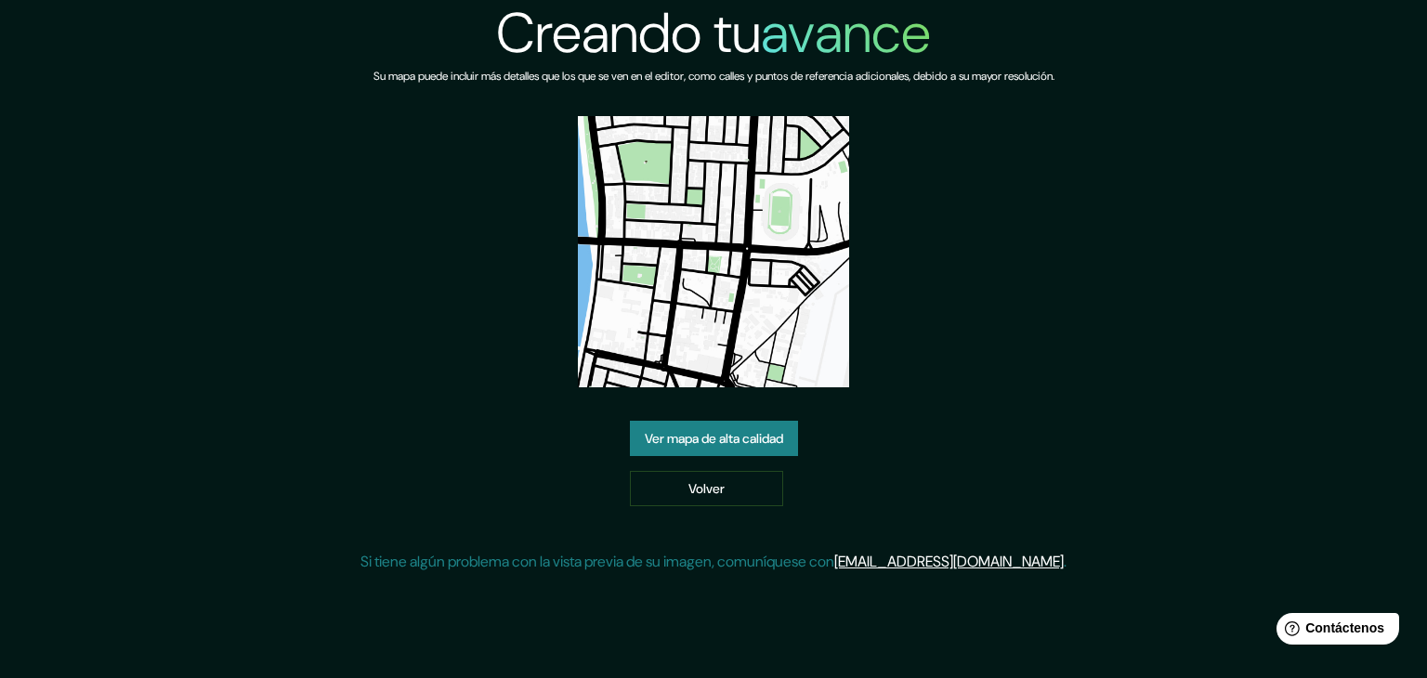
click at [742, 442] on font "Ver mapa de alta calidad" at bounding box center [714, 438] width 138 height 17
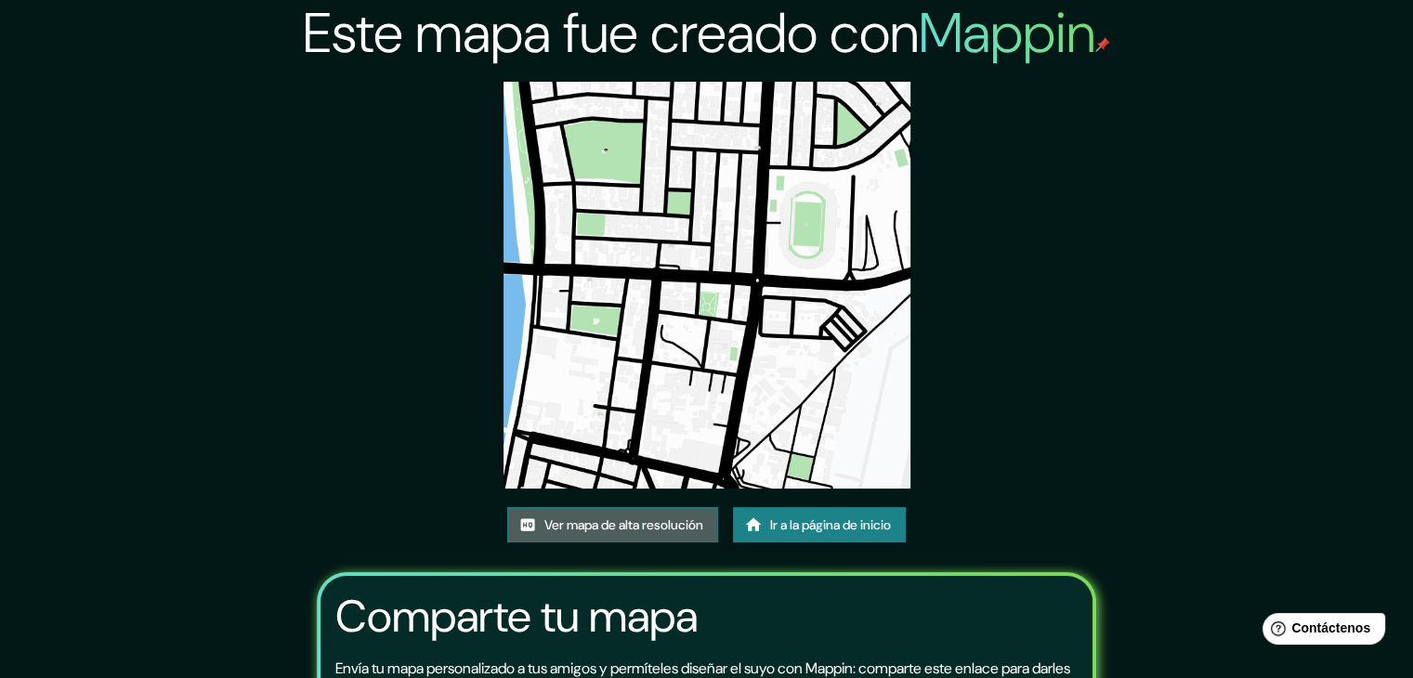
click at [660, 518] on font "Ver mapa de alta resolución" at bounding box center [623, 524] width 159 height 17
